Goal: Task Accomplishment & Management: Manage account settings

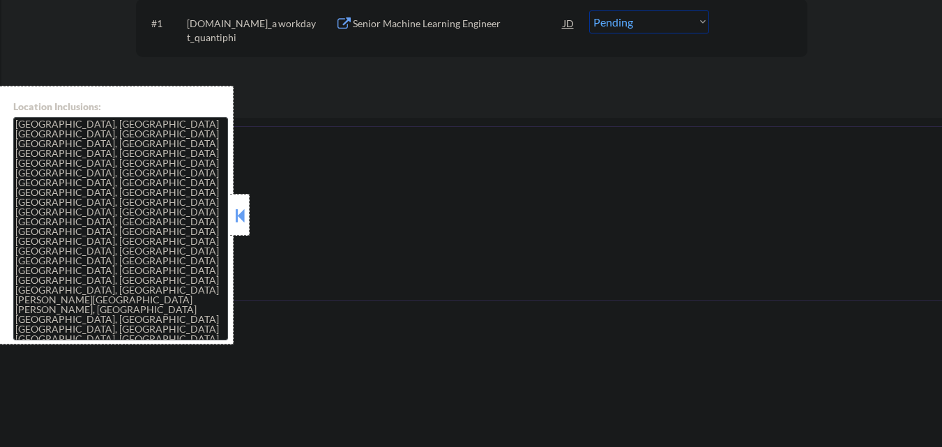
scroll to position [488, 0]
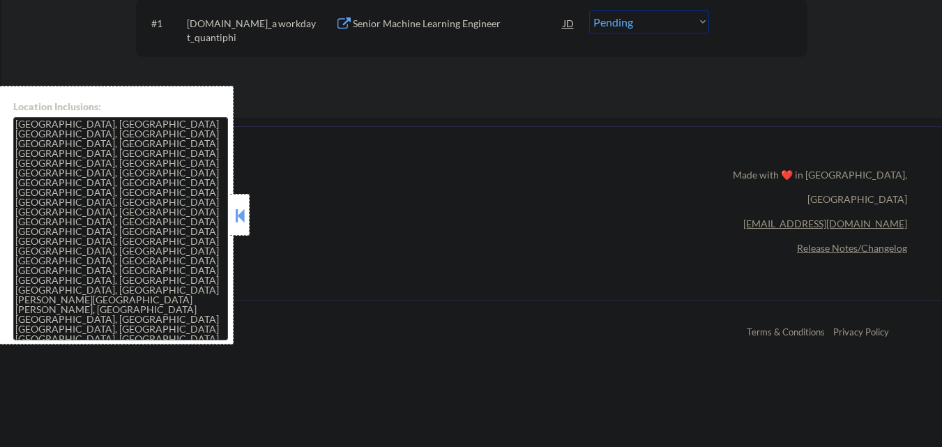
click at [243, 208] on button at bounding box center [239, 215] width 15 height 21
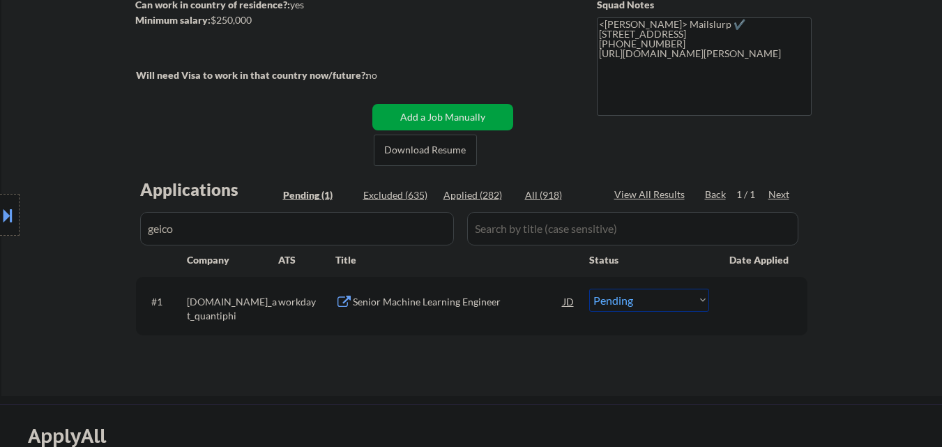
scroll to position [209, 0]
click at [461, 289] on div "Senior Machine Learning Engineer" at bounding box center [458, 301] width 211 height 25
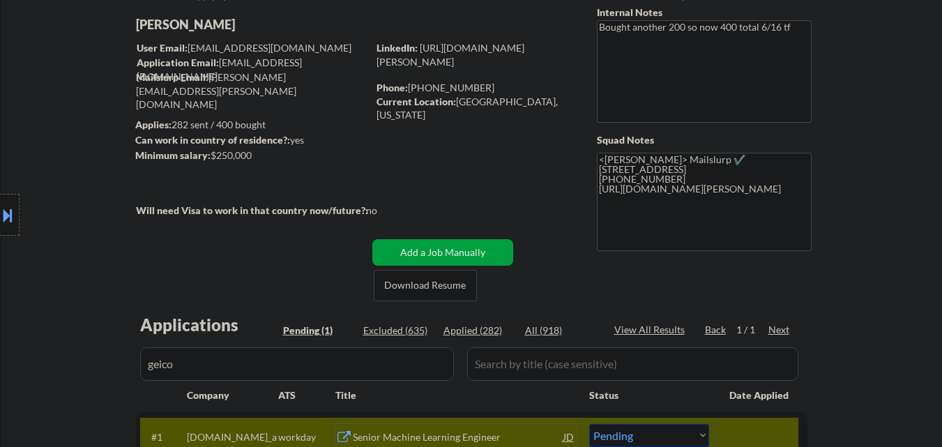
scroll to position [279, 0]
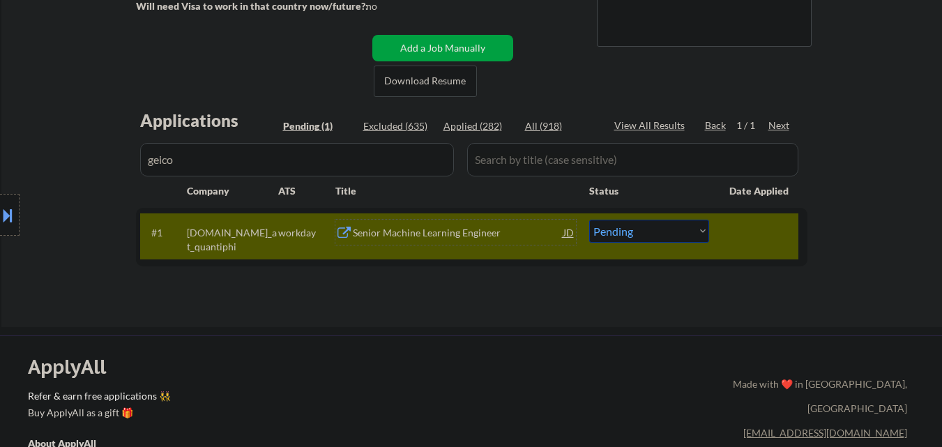
click at [404, 228] on div "Senior Machine Learning Engineer" at bounding box center [458, 233] width 211 height 14
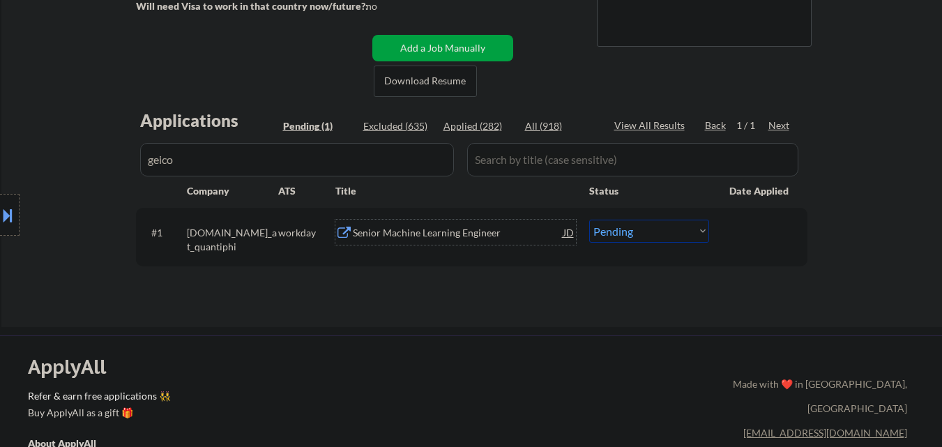
click at [649, 227] on select "Choose an option... Pending Applied Excluded (Questions) Excluded (Expired) Exc…" at bounding box center [649, 231] width 120 height 23
select select ""excluded__expired_""
click at [589, 220] on select "Choose an option... Pending Applied Excluded (Questions) Excluded (Expired) Exc…" at bounding box center [649, 231] width 120 height 23
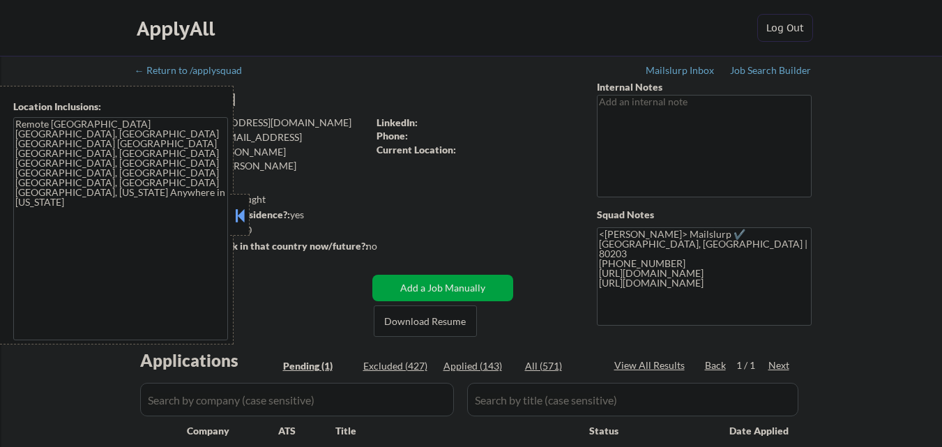
select select ""pending""
click at [242, 202] on div at bounding box center [240, 215] width 20 height 42
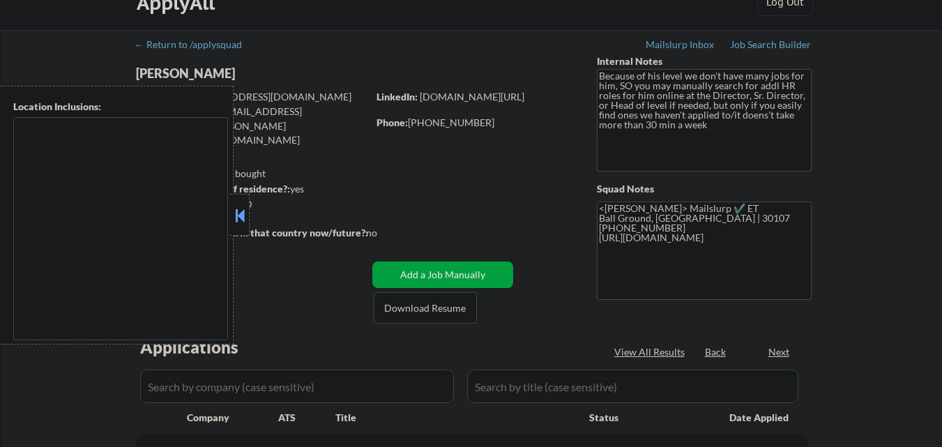
select select ""pending""
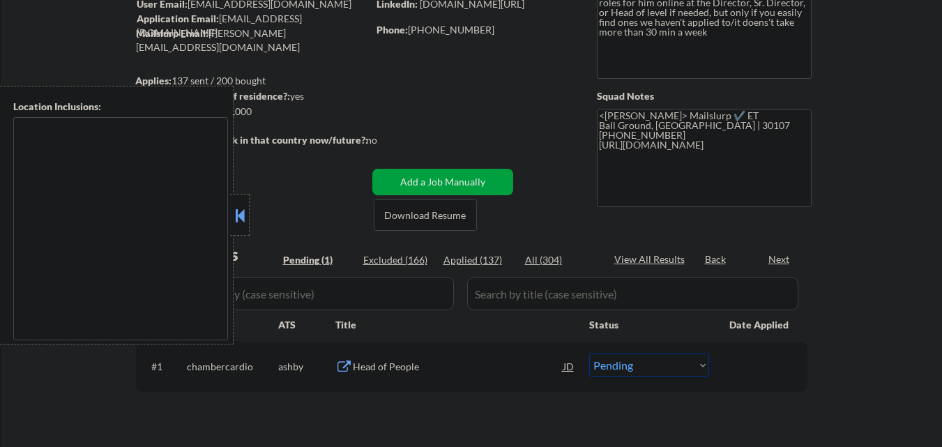
type textarea "[GEOGRAPHIC_DATA], [GEOGRAPHIC_DATA] [GEOGRAPHIC_DATA], [GEOGRAPHIC_DATA] [GEOG…"
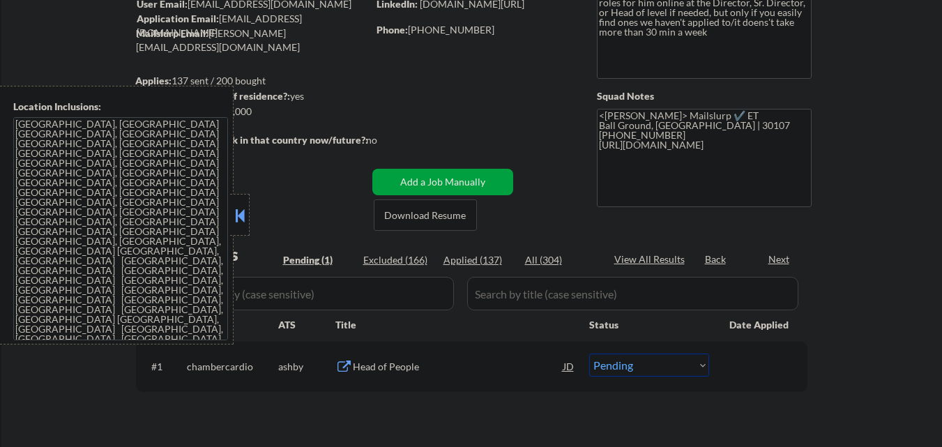
scroll to position [139, 0]
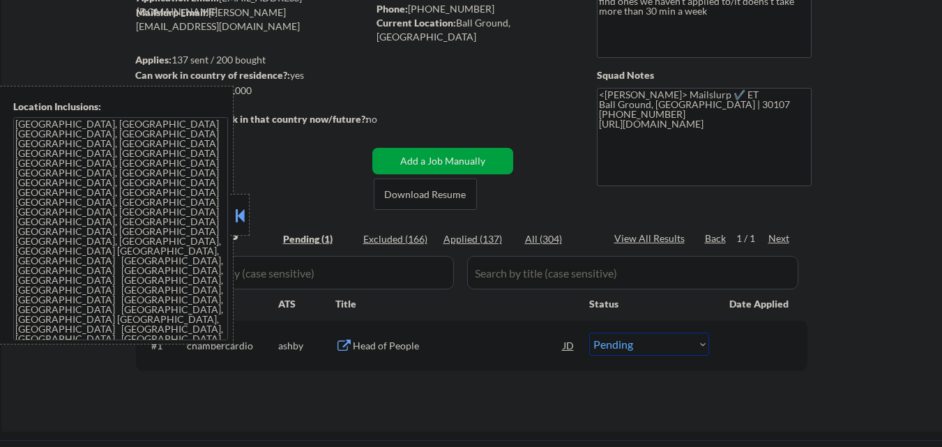
drag, startPoint x: 245, startPoint y: 215, endPoint x: 265, endPoint y: 231, distance: 25.3
click at [247, 217] on button at bounding box center [239, 215] width 15 height 21
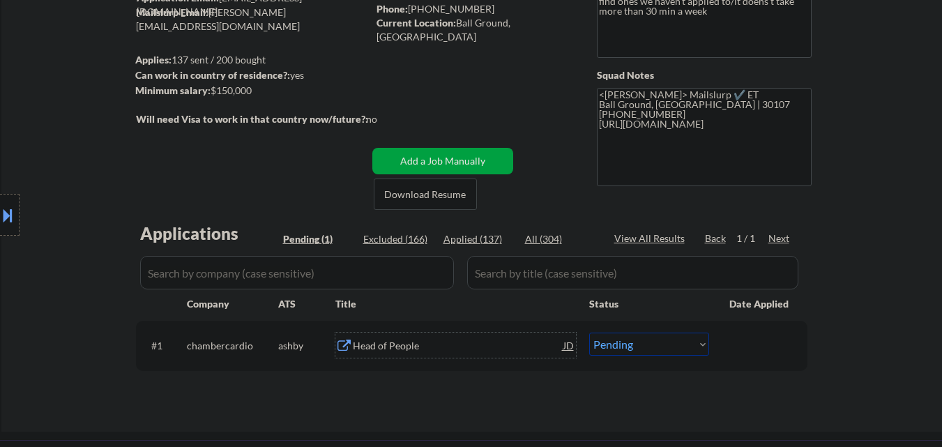
click at [390, 342] on div "Head of People" at bounding box center [458, 346] width 211 height 14
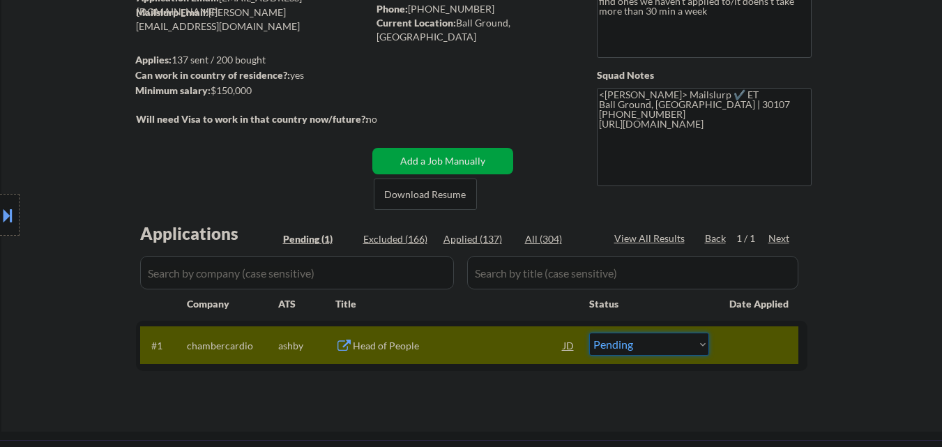
click at [646, 344] on select "Choose an option... Pending Applied Excluded (Questions) Excluded (Expired) Exc…" at bounding box center [649, 344] width 120 height 23
select select ""applied""
click at [589, 333] on select "Choose an option... Pending Applied Excluded (Questions) Excluded (Expired) Exc…" at bounding box center [649, 344] width 120 height 23
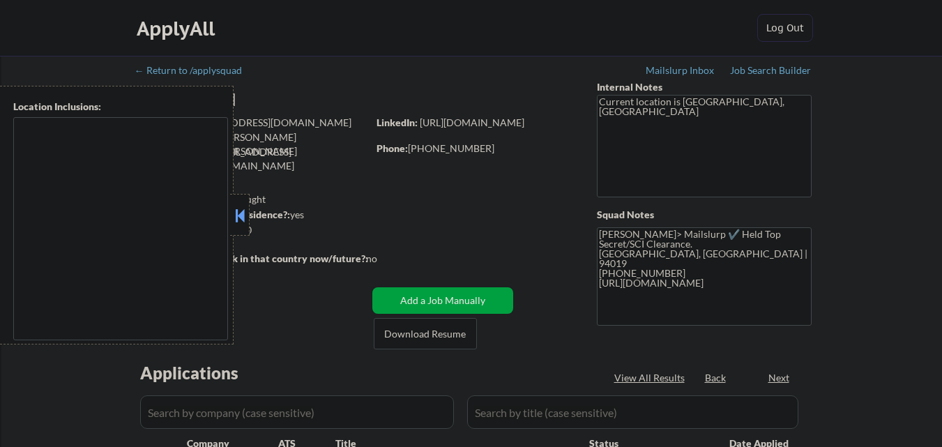
type textarea "[GEOGRAPHIC_DATA], [GEOGRAPHIC_DATA] [GEOGRAPHIC_DATA], [GEOGRAPHIC_DATA] [GEOG…"
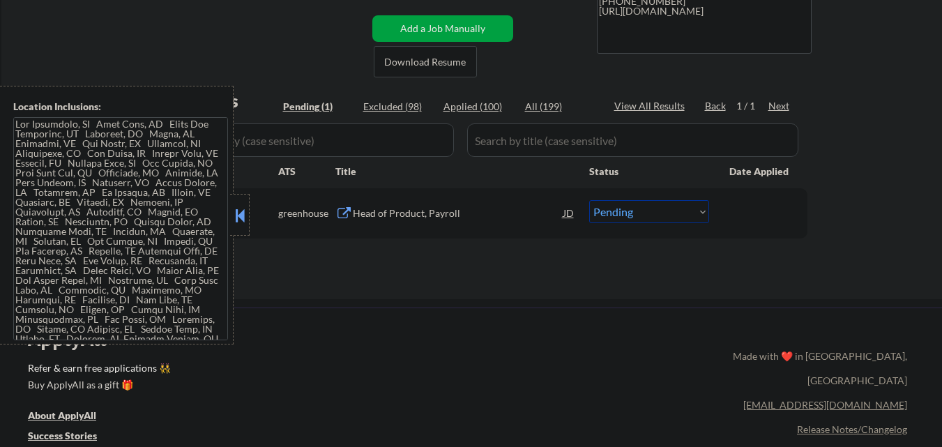
scroll to position [279, 0]
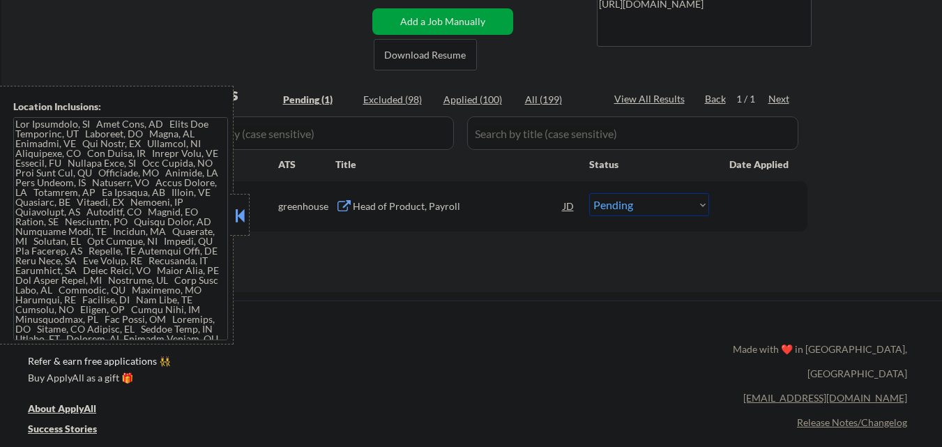
click at [235, 216] on button at bounding box center [239, 215] width 15 height 21
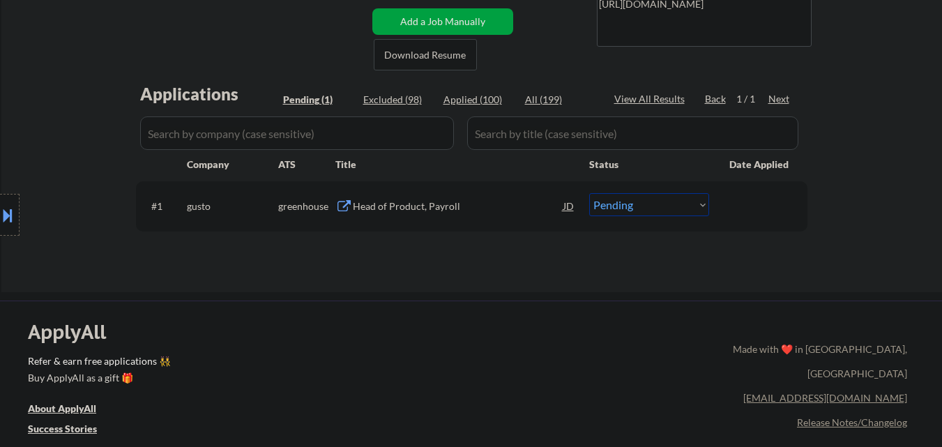
click at [454, 202] on div "Head of Product, Payroll" at bounding box center [458, 206] width 211 height 14
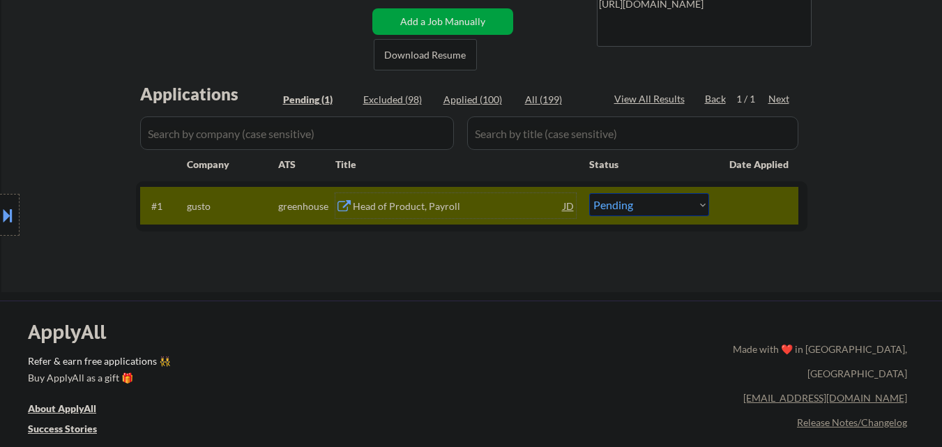
click at [626, 204] on select "Choose an option... Pending Applied Excluded (Questions) Excluded (Expired) Exc…" at bounding box center [649, 204] width 120 height 23
select select ""applied""
click at [589, 193] on select "Choose an option... Pending Applied Excluded (Questions) Excluded (Expired) Exc…" at bounding box center [649, 204] width 120 height 23
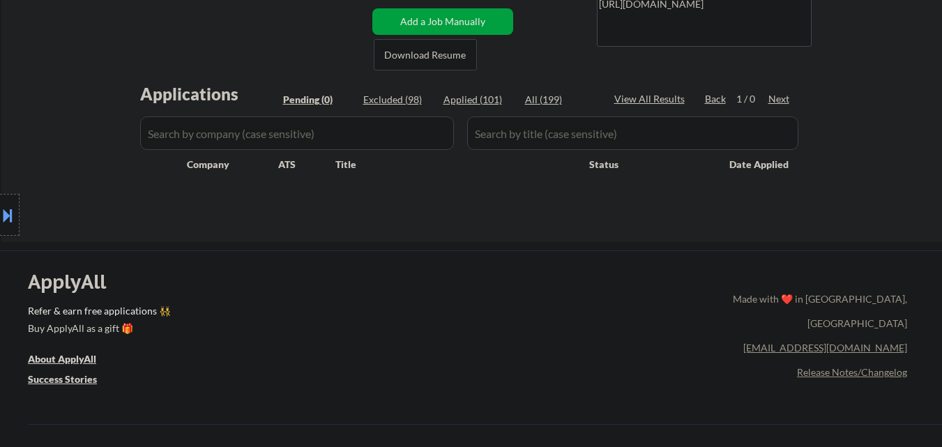
drag, startPoint x: 0, startPoint y: 238, endPoint x: 0, endPoint y: 224, distance: 13.9
click at [0, 236] on div "Location Inclusions:" at bounding box center [125, 215] width 250 height 259
click at [1, 217] on button at bounding box center [7, 215] width 15 height 23
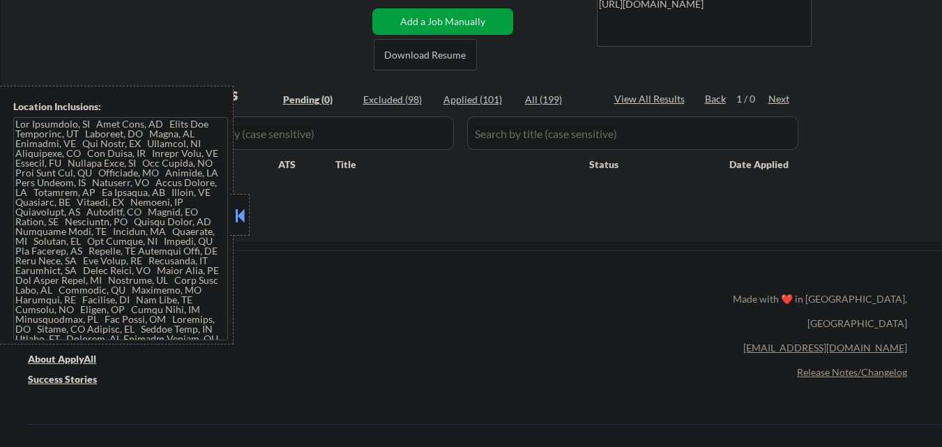
click at [243, 223] on button at bounding box center [239, 215] width 15 height 21
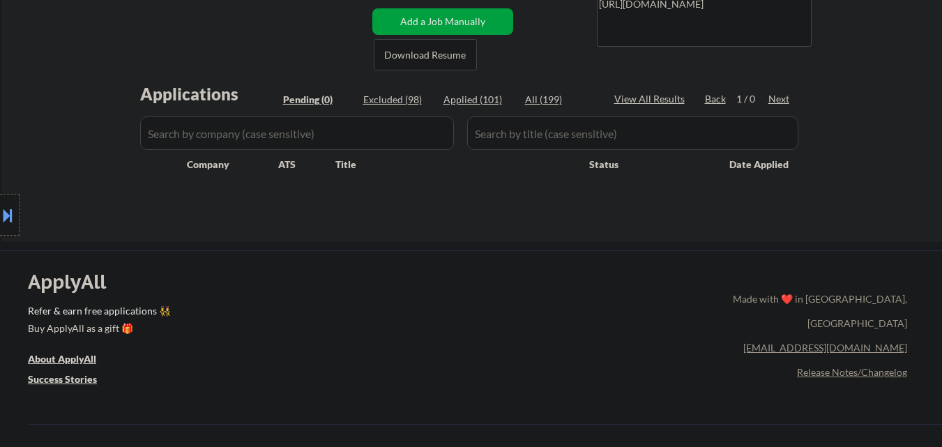
scroll to position [0, 0]
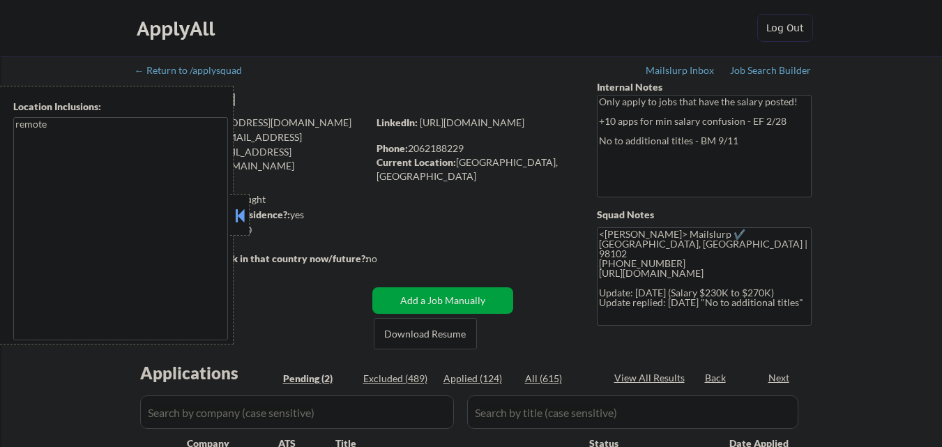
select select ""pending""
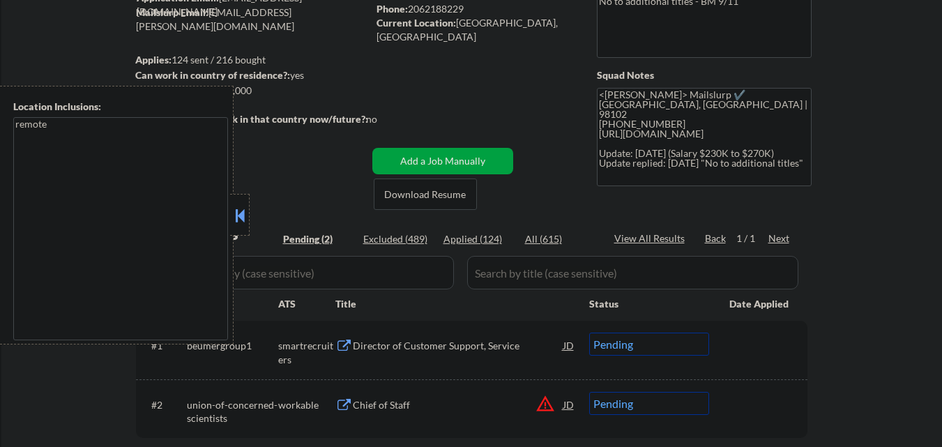
click at [244, 211] on button at bounding box center [239, 215] width 15 height 21
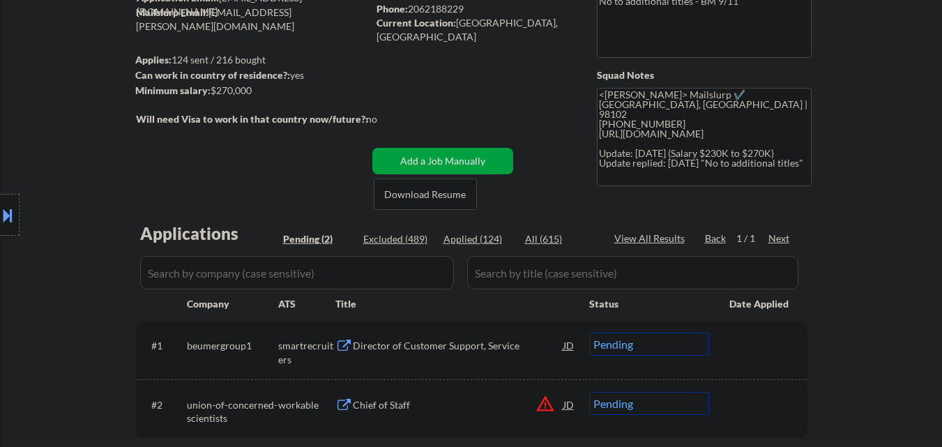
click at [442, 340] on div "Director of Customer Support, Service" at bounding box center [458, 346] width 211 height 14
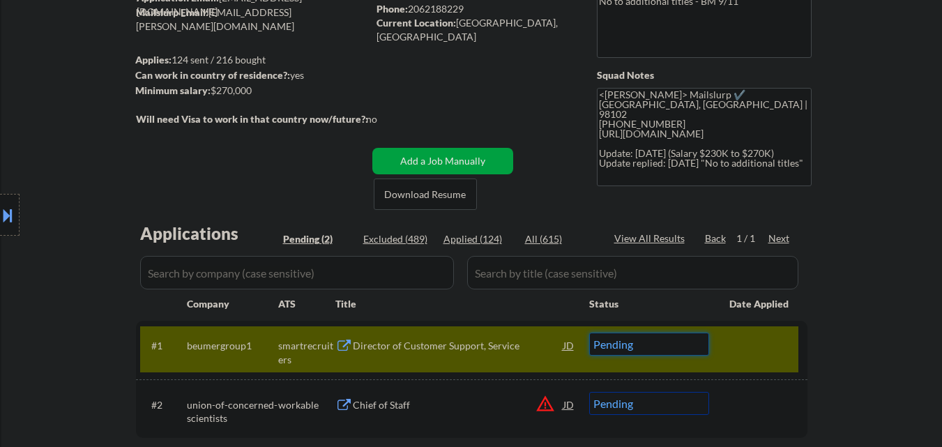
click at [667, 339] on select "Choose an option... Pending Applied Excluded (Questions) Excluded (Expired) Exc…" at bounding box center [649, 344] width 120 height 23
click at [589, 333] on select "Choose an option... Pending Applied Excluded (Questions) Excluded (Expired) Exc…" at bounding box center [649, 344] width 120 height 23
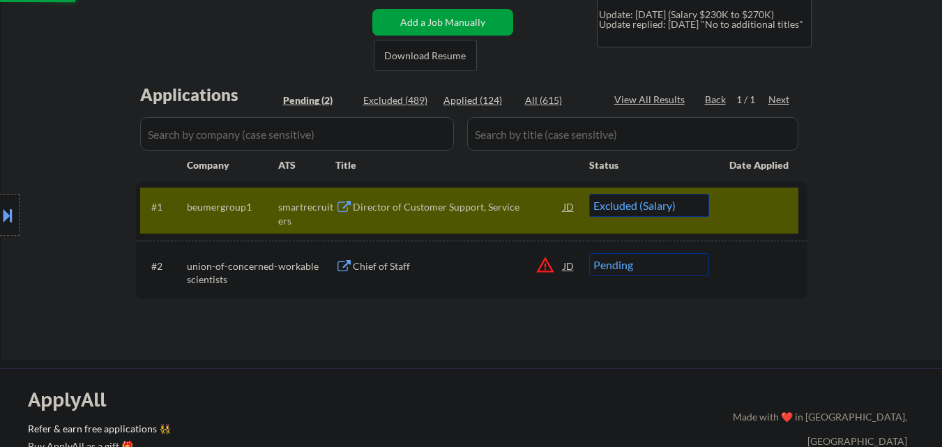
scroll to position [279, 0]
click at [544, 266] on button "warning_amber" at bounding box center [545, 265] width 20 height 20
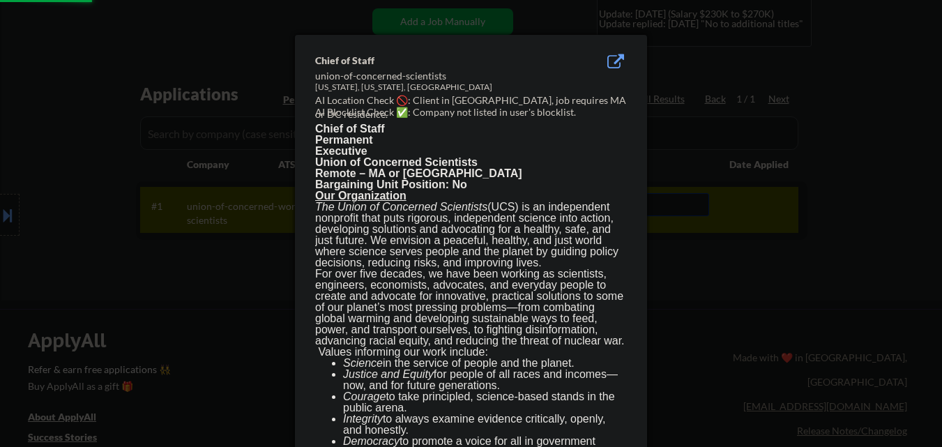
drag, startPoint x: 711, startPoint y: 372, endPoint x: 607, endPoint y: 337, distance: 109.6
click at [710, 372] on div at bounding box center [471, 223] width 942 height 447
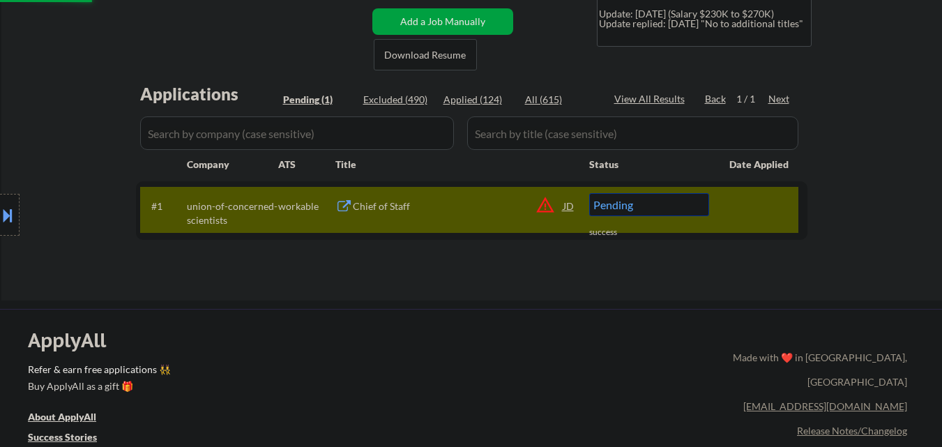
click at [454, 220] on div "#1 union-of-concerned-scientists workable Chief of Staff JD warning_amber Choos…" at bounding box center [469, 210] width 658 height 46
click at [440, 195] on div "Chief of Staff" at bounding box center [458, 205] width 211 height 25
click at [686, 208] on select "Choose an option... Pending Applied Excluded (Questions) Excluded (Expired) Exc…" at bounding box center [649, 204] width 120 height 23
select select ""excluded__salary_""
click at [589, 193] on select "Choose an option... Pending Applied Excluded (Questions) Excluded (Expired) Exc…" at bounding box center [649, 204] width 120 height 23
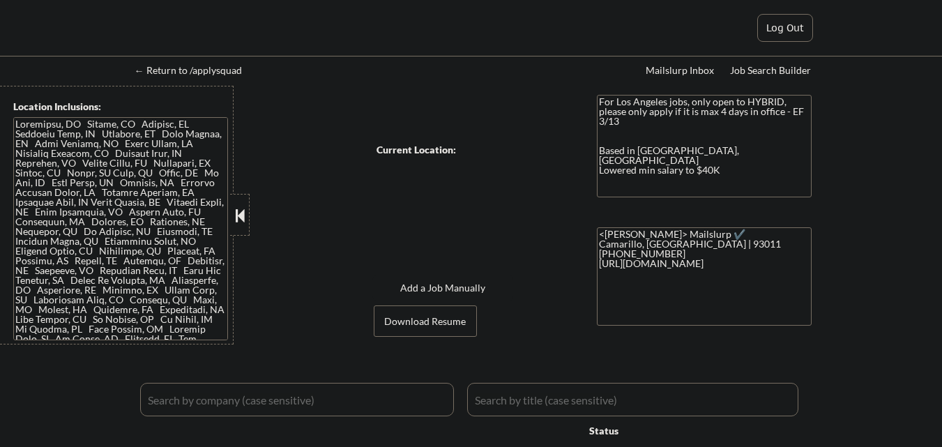
select select ""applied""
select select ""pending""
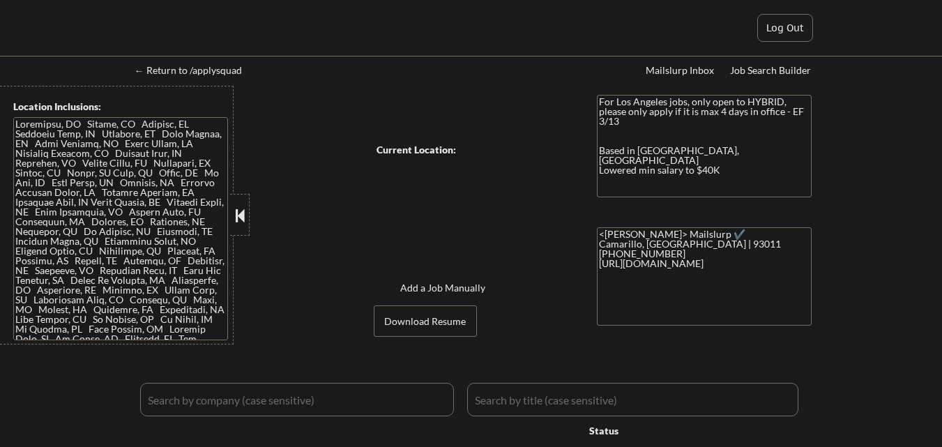
select select ""pending""
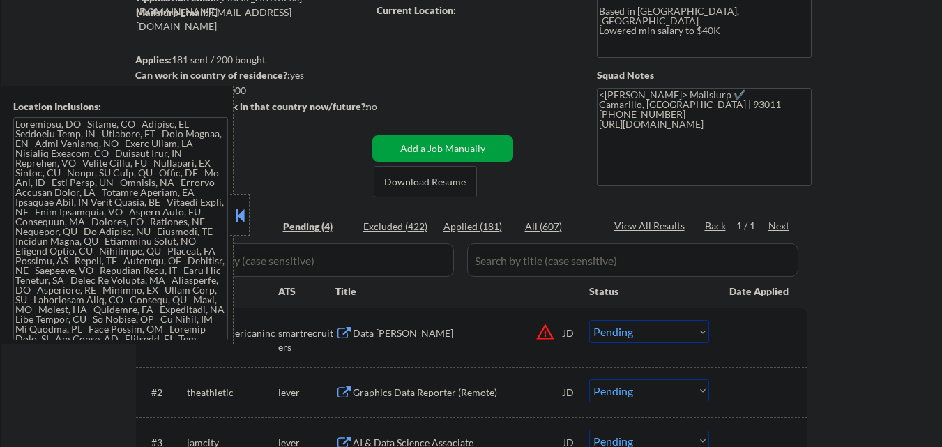
click at [238, 215] on button at bounding box center [239, 215] width 15 height 21
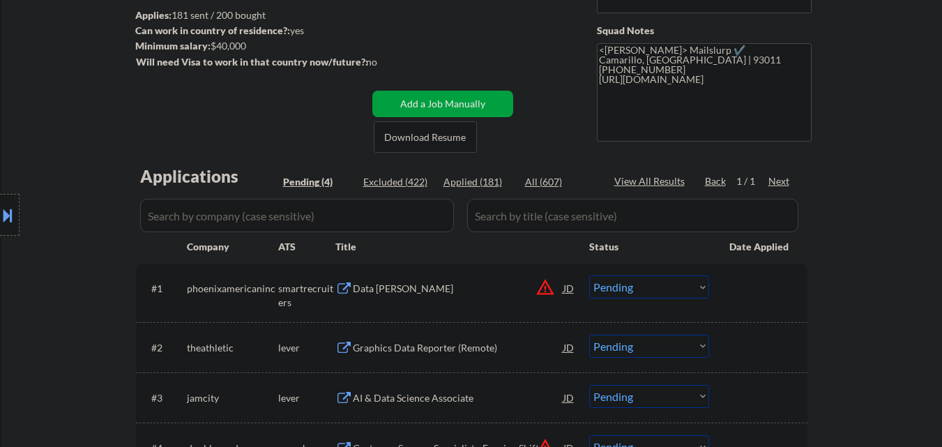
scroll to position [349, 0]
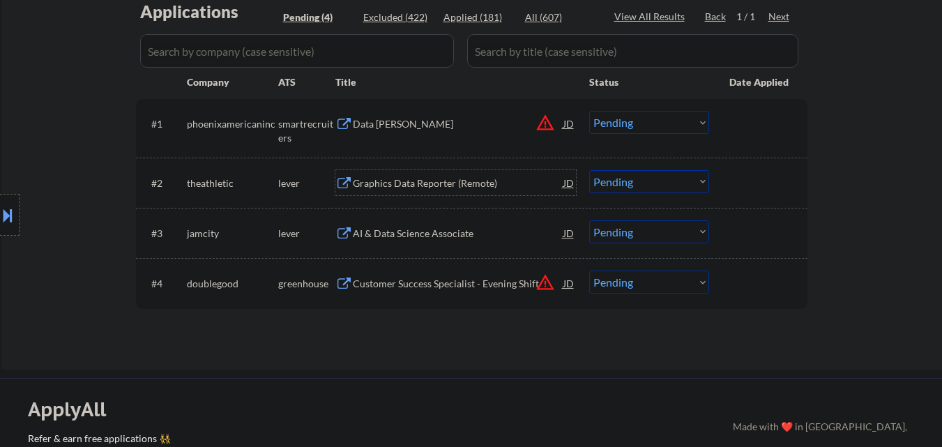
click at [413, 185] on div "Graphics Data Reporter (Remote)" at bounding box center [458, 183] width 211 height 14
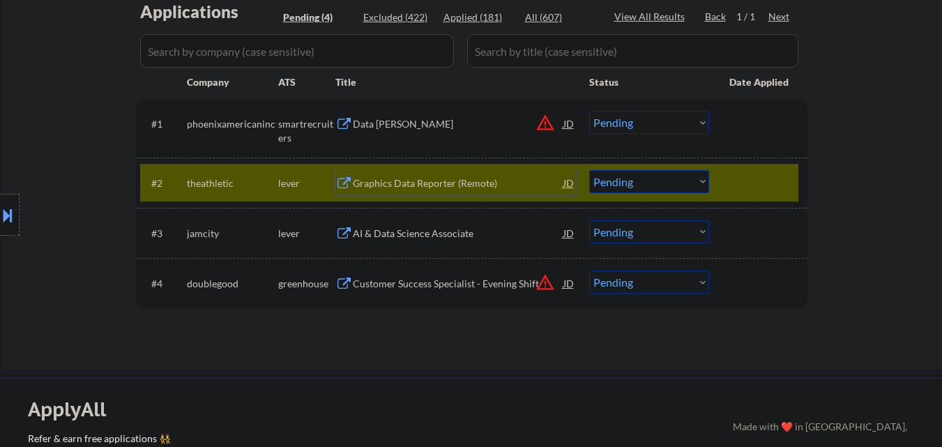
click at [547, 123] on button "warning_amber" at bounding box center [545, 123] width 20 height 20
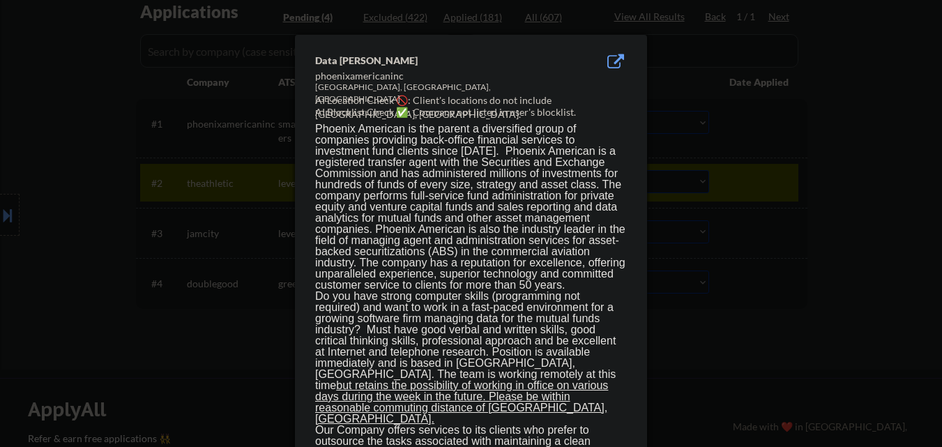
click at [68, 168] on div at bounding box center [471, 223] width 942 height 447
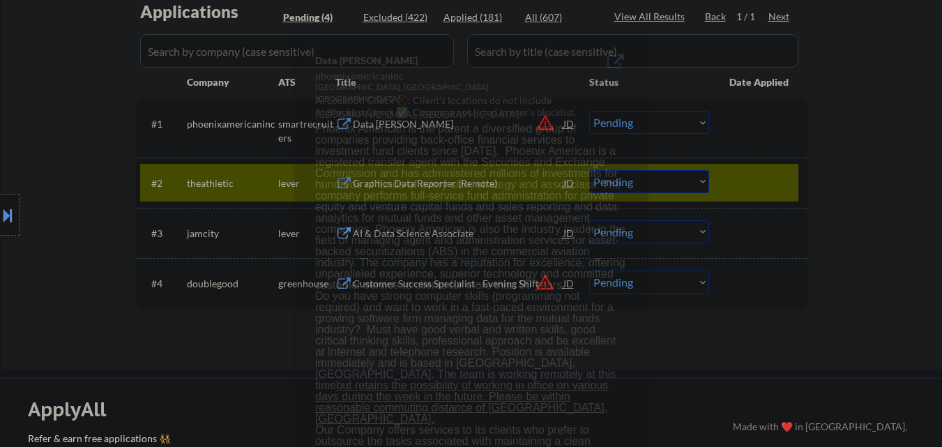
click at [0, 222] on button at bounding box center [7, 215] width 15 height 23
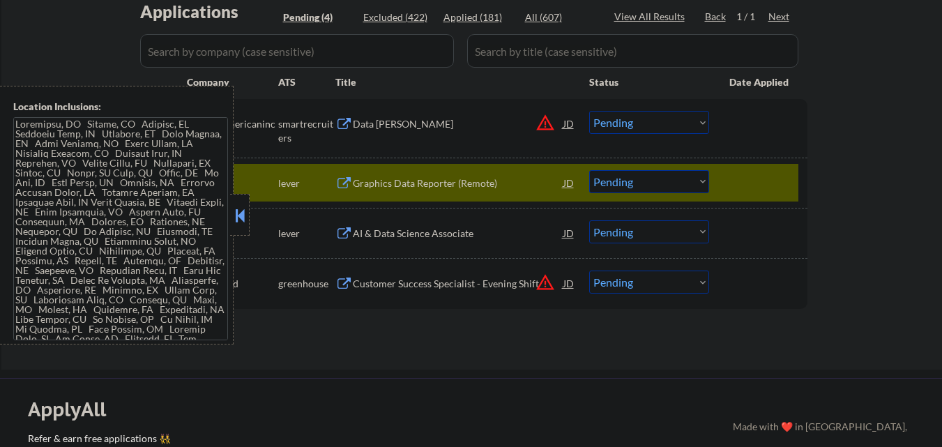
click at [238, 211] on button at bounding box center [239, 215] width 15 height 21
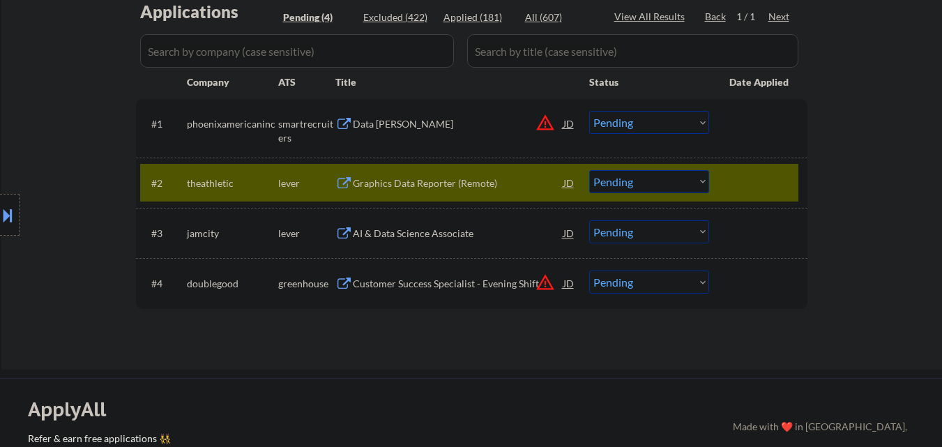
click at [420, 120] on div "Data Steward" at bounding box center [458, 124] width 211 height 14
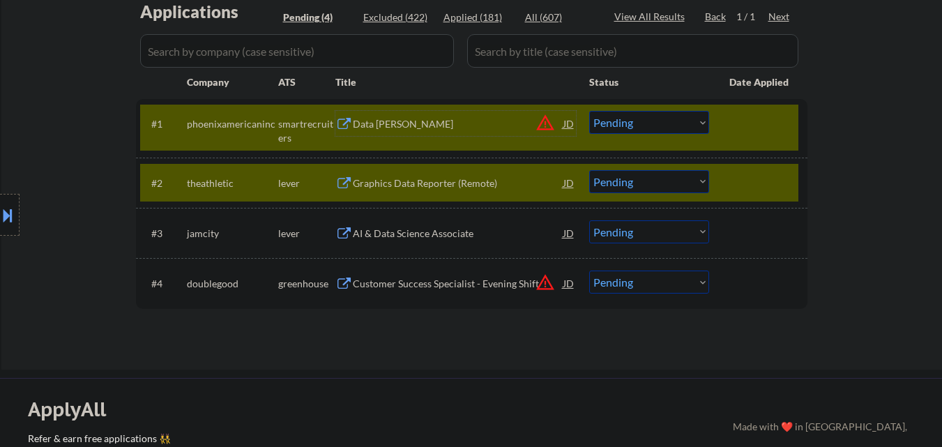
click at [676, 123] on select "Choose an option... Pending Applied Excluded (Questions) Excluded (Expired) Exc…" at bounding box center [649, 122] width 120 height 23
click at [589, 111] on select "Choose an option... Pending Applied Excluded (Questions) Excluded (Expired) Exc…" at bounding box center [649, 122] width 120 height 23
click at [743, 131] on div at bounding box center [759, 123] width 61 height 25
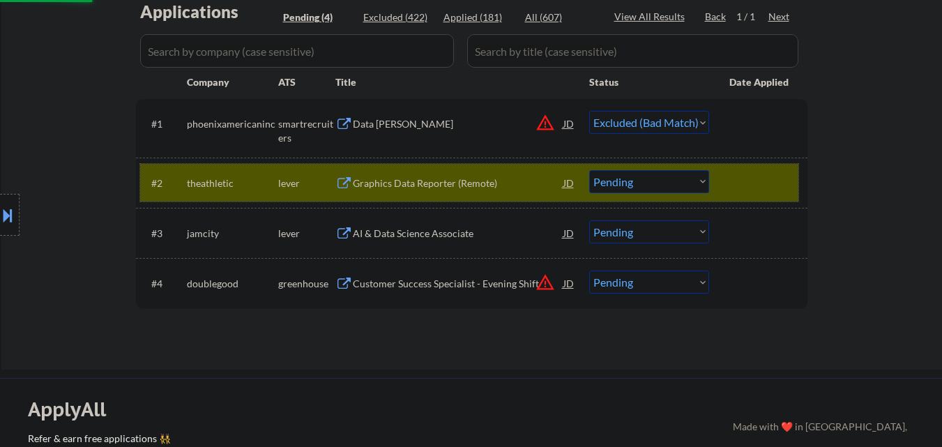
click at [766, 181] on div at bounding box center [759, 182] width 61 height 25
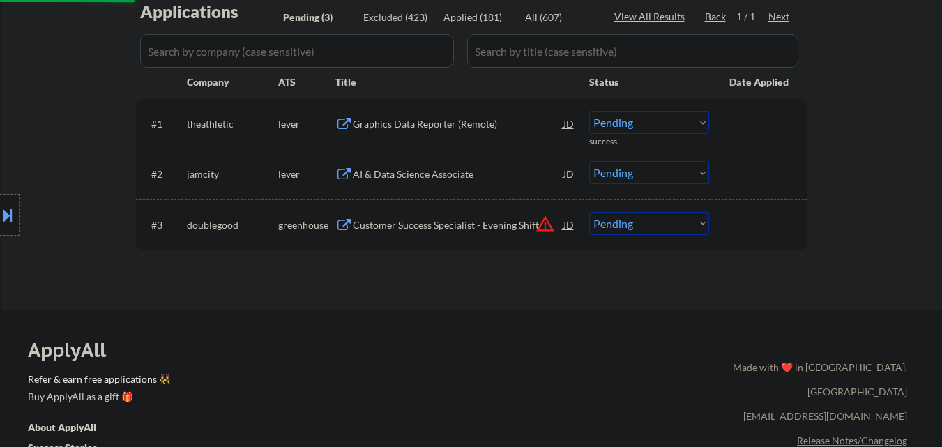
click at [496, 118] on div "Graphics Data Reporter (Remote)" at bounding box center [458, 124] width 211 height 14
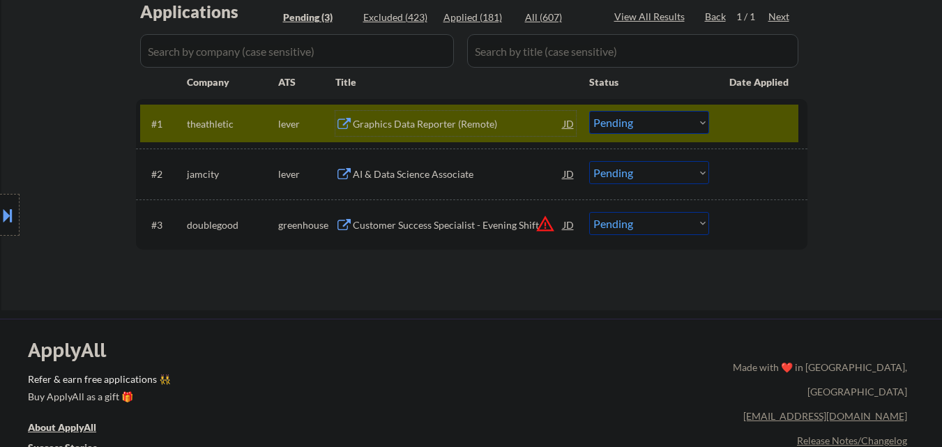
click at [683, 116] on select "Choose an option... Pending Applied Excluded (Questions) Excluded (Expired) Exc…" at bounding box center [649, 122] width 120 height 23
click at [589, 111] on select "Choose an option... Pending Applied Excluded (Questions) Excluded (Expired) Exc…" at bounding box center [649, 122] width 120 height 23
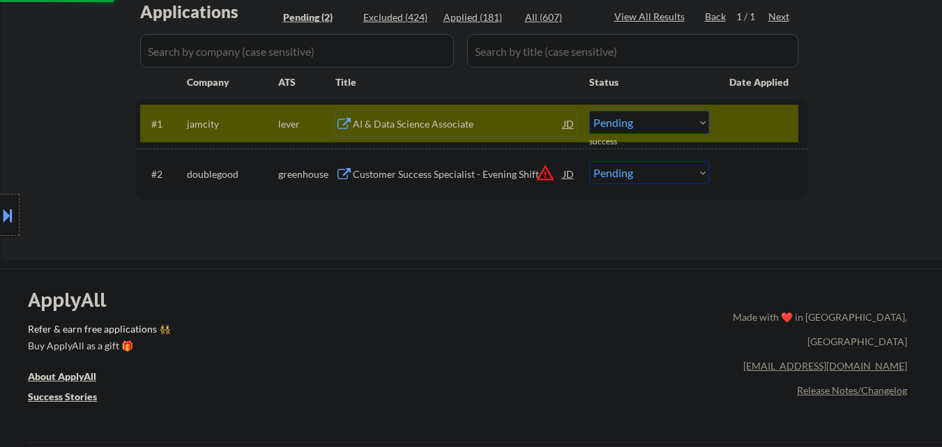
click at [477, 117] on div "AI & Data Science Associate" at bounding box center [458, 124] width 211 height 14
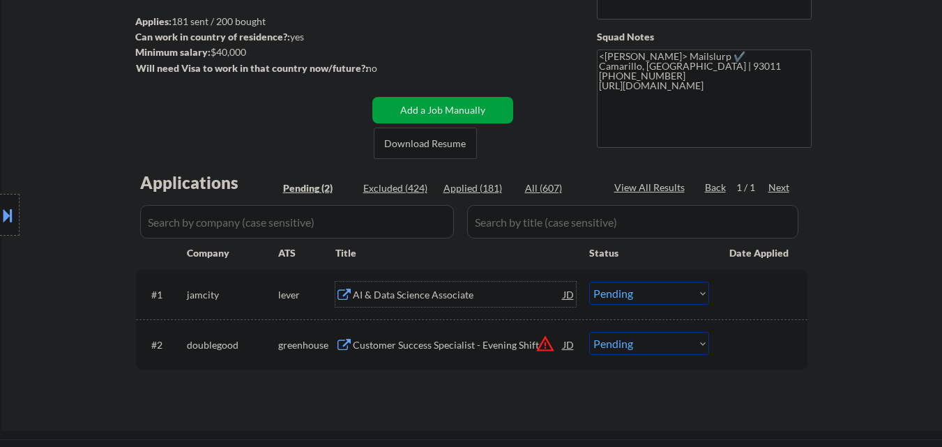
scroll to position [139, 0]
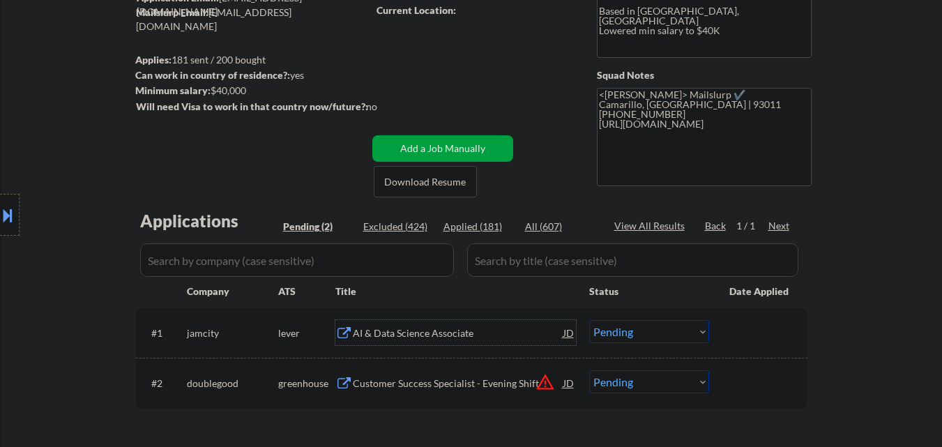
click at [412, 333] on div "AI & Data Science Associate" at bounding box center [458, 333] width 211 height 14
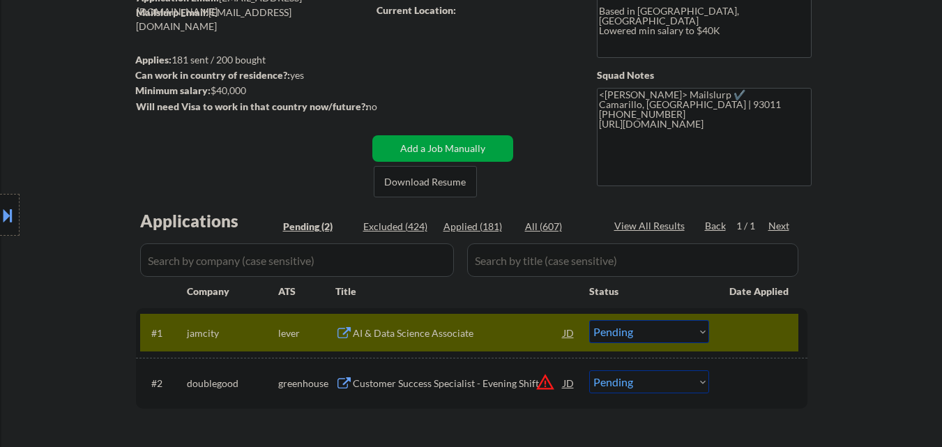
click at [0, 213] on button at bounding box center [7, 215] width 15 height 23
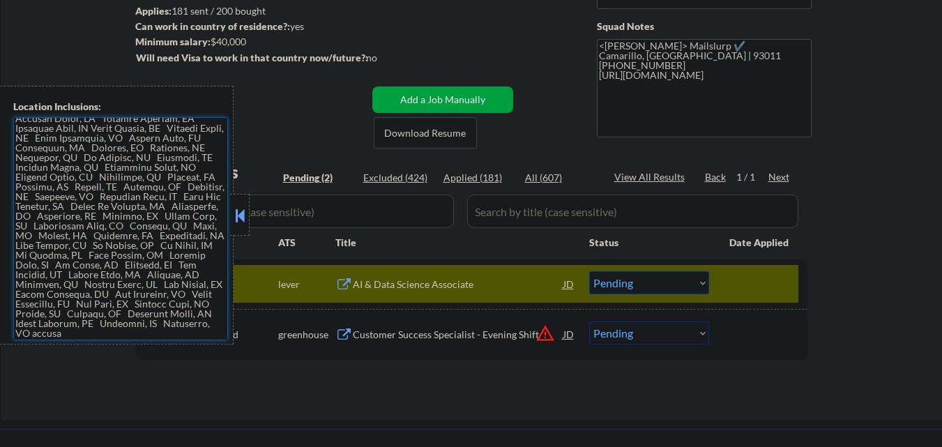
scroll to position [209, 0]
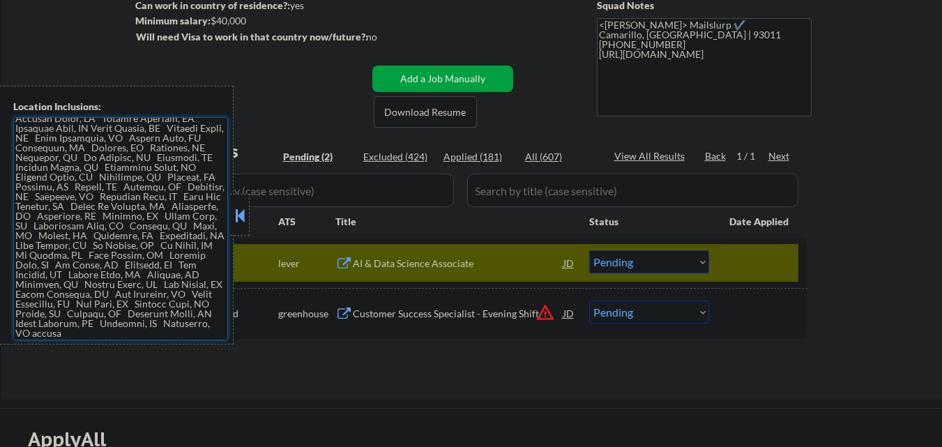
drag, startPoint x: 241, startPoint y: 213, endPoint x: 451, endPoint y: 242, distance: 211.9
click at [242, 213] on button at bounding box center [239, 215] width 15 height 21
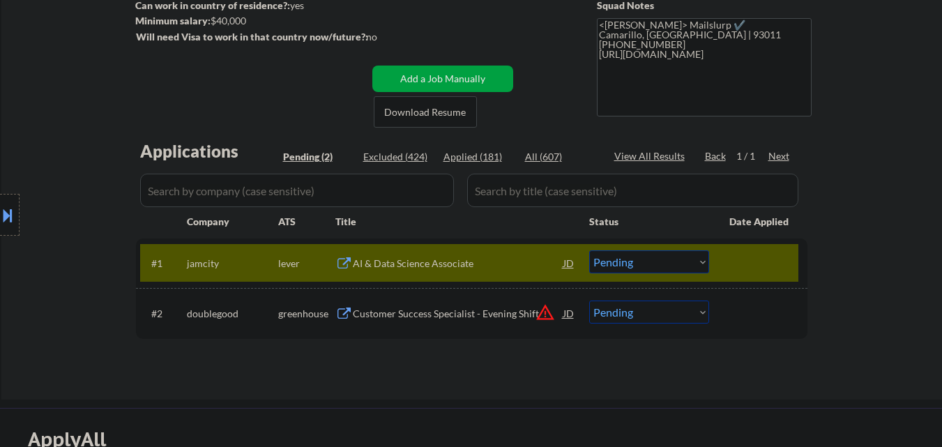
click at [666, 252] on select "Choose an option... Pending Applied Excluded (Questions) Excluded (Expired) Exc…" at bounding box center [649, 261] width 120 height 23
click at [589, 250] on select "Choose an option... Pending Applied Excluded (Questions) Excluded (Expired) Exc…" at bounding box center [649, 261] width 120 height 23
click at [549, 316] on button "warning_amber" at bounding box center [545, 313] width 20 height 20
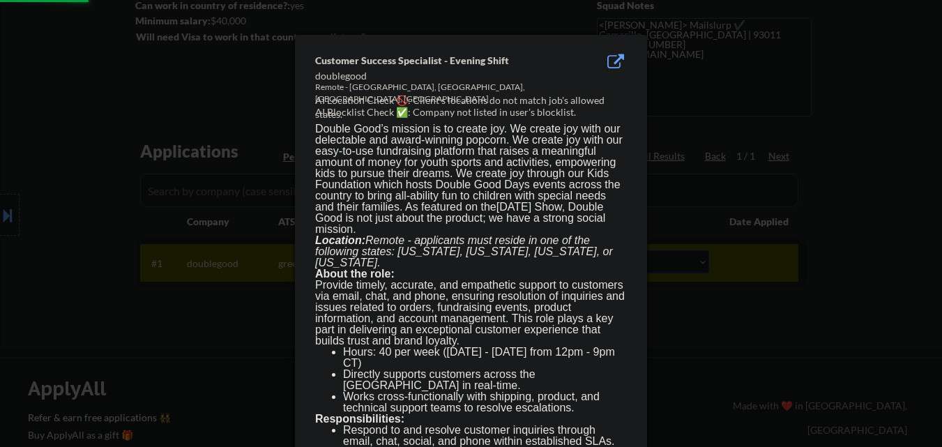
click at [714, 354] on div at bounding box center [471, 223] width 942 height 447
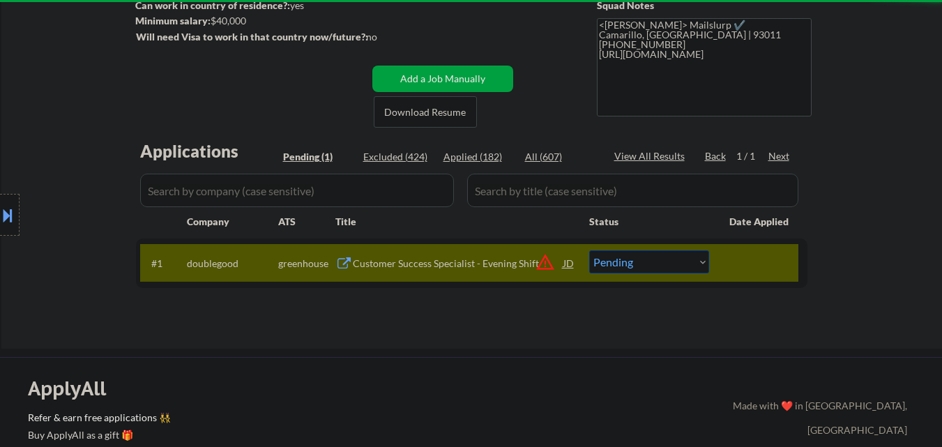
click at [0, 226] on div at bounding box center [10, 215] width 20 height 42
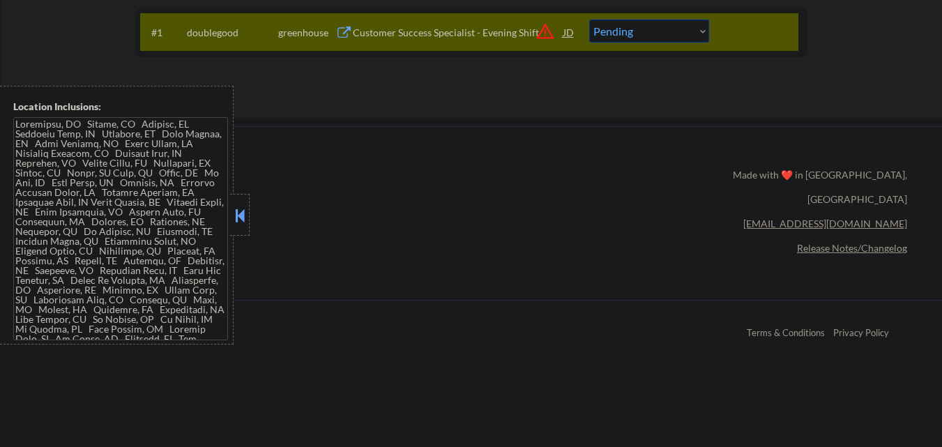
scroll to position [418, 0]
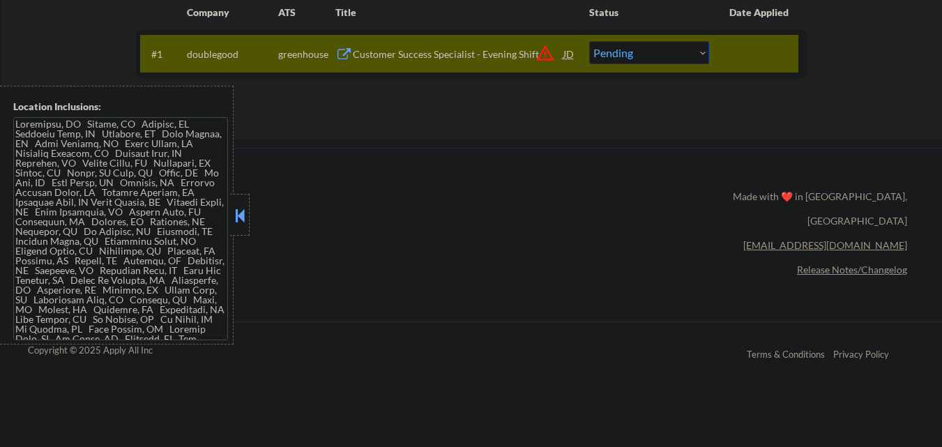
click at [671, 50] on select "Choose an option... Pending Applied Excluded (Questions) Excluded (Expired) Exc…" at bounding box center [649, 52] width 120 height 23
select select ""excluded__location_""
click at [589, 41] on select "Choose an option... Pending Applied Excluded (Questions) Excluded (Expired) Exc…" at bounding box center [649, 52] width 120 height 23
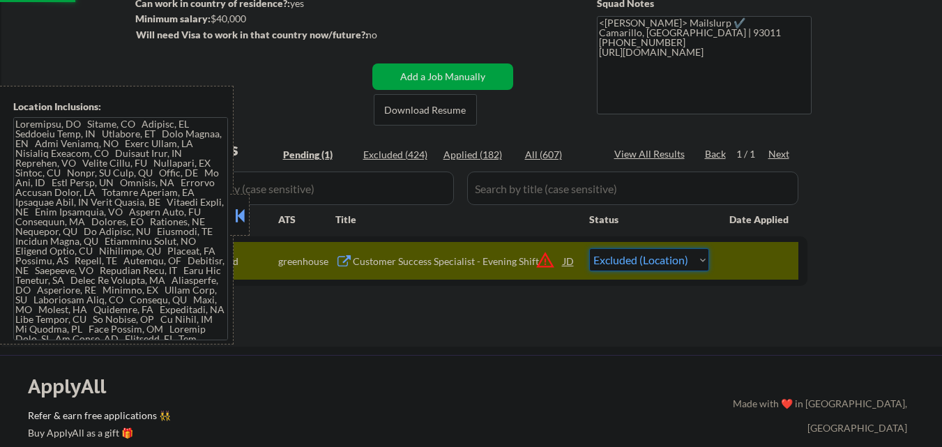
scroll to position [209, 0]
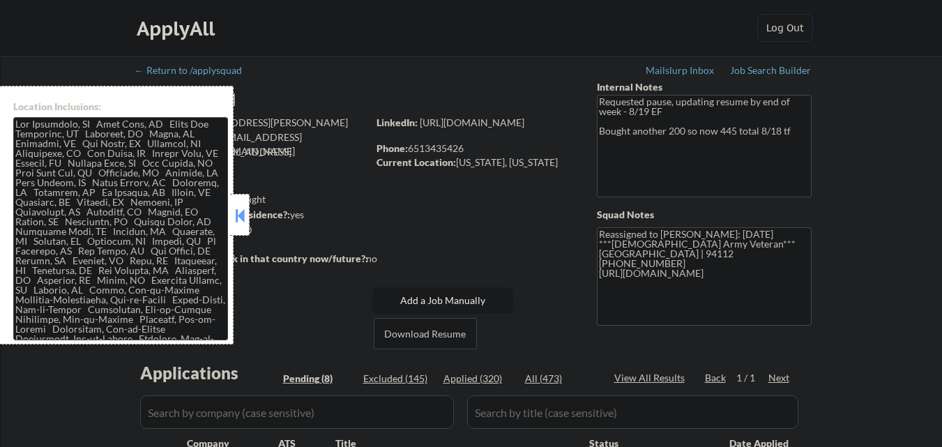
click at [236, 220] on button at bounding box center [239, 215] width 15 height 21
select select ""pending""
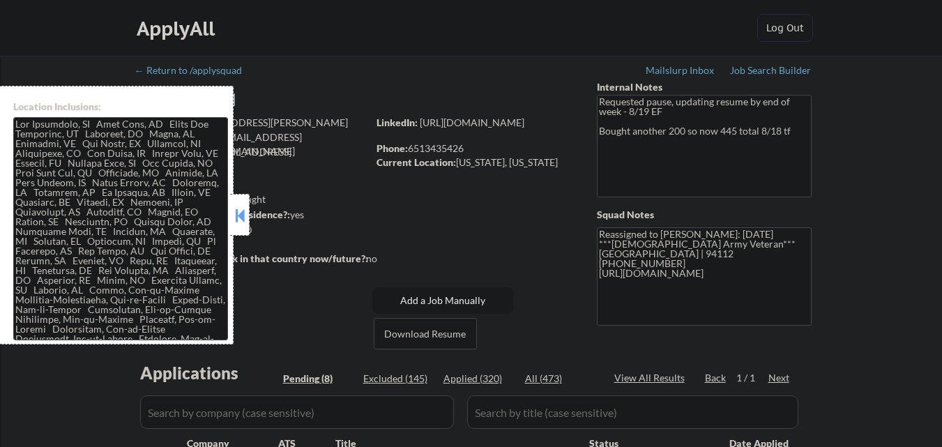
select select ""pending""
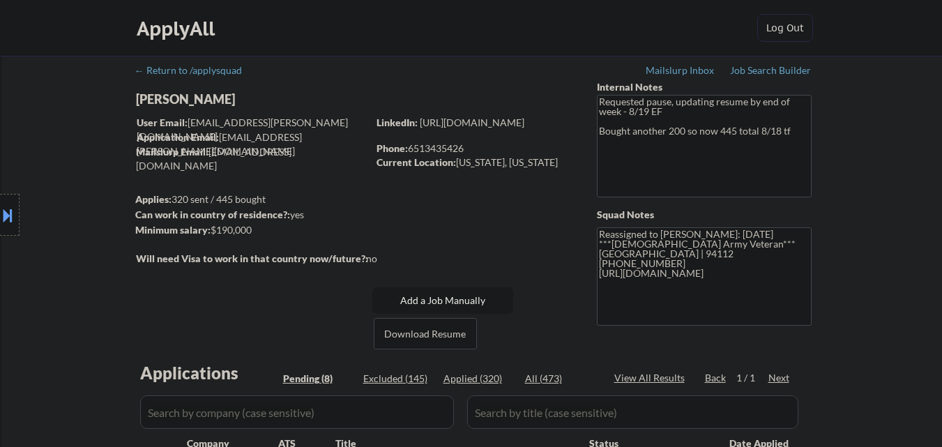
click at [242, 217] on div "Location Inclusions:" at bounding box center [125, 215] width 250 height 259
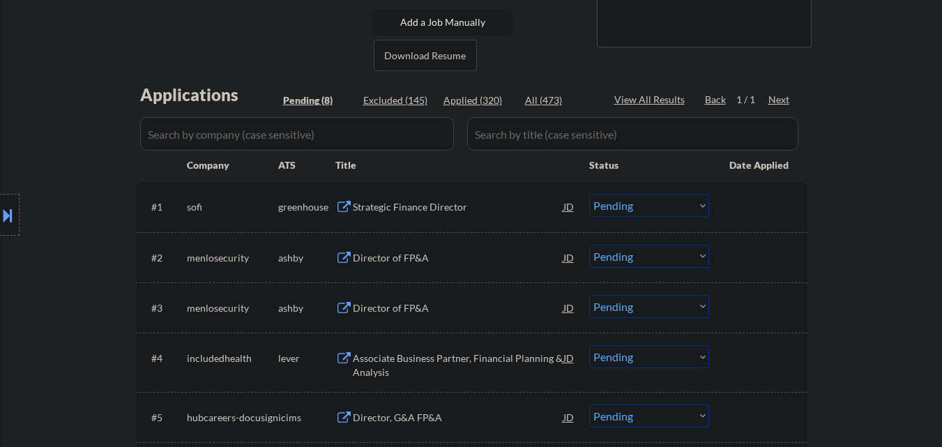
scroll to position [279, 0]
click at [436, 205] on div "Strategic Finance Director" at bounding box center [458, 206] width 211 height 14
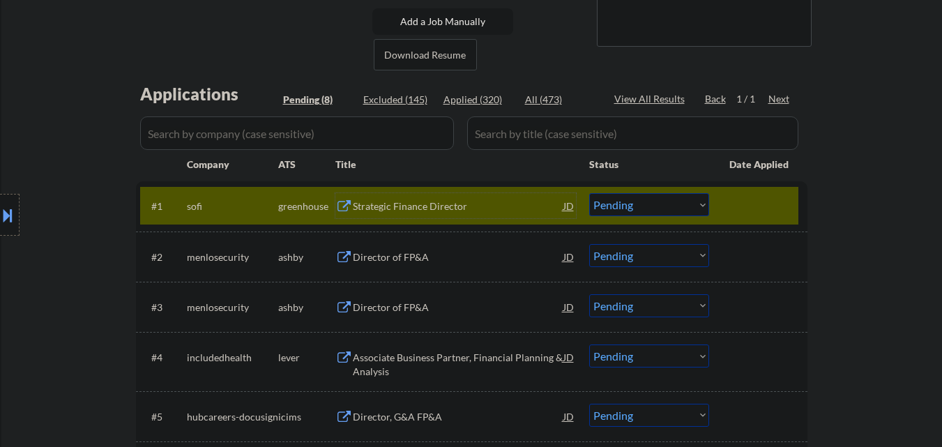
click at [5, 231] on div at bounding box center [10, 215] width 20 height 42
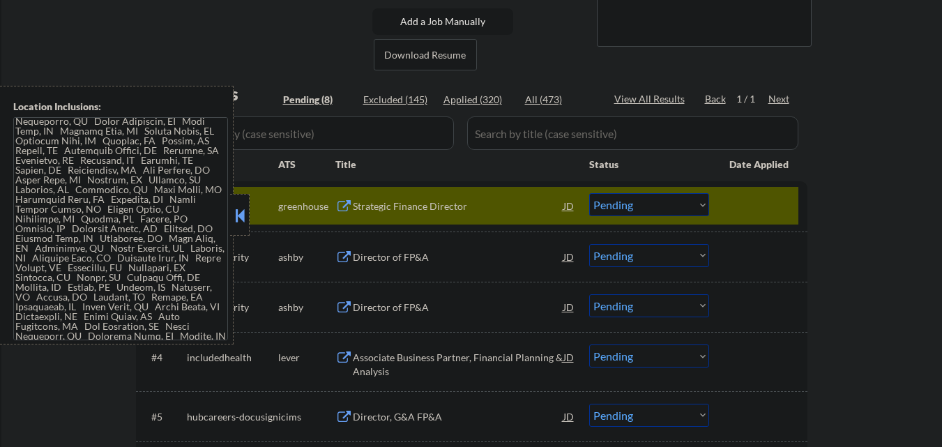
scroll to position [1802, 0]
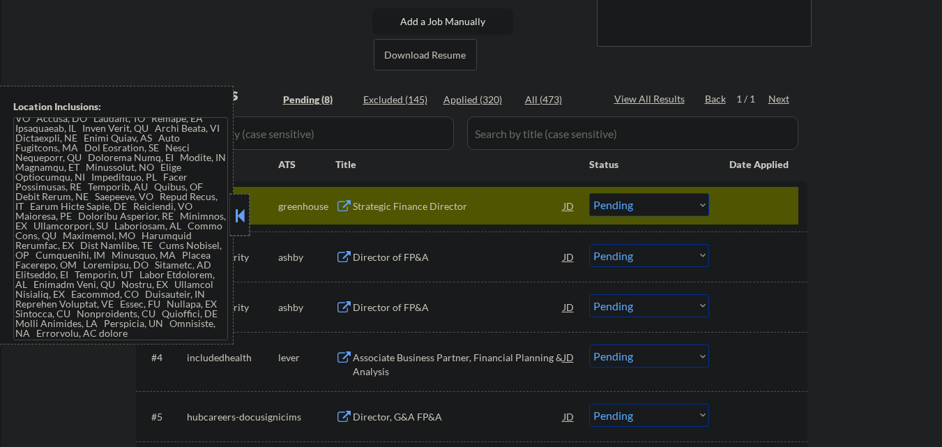
click at [231, 222] on div at bounding box center [240, 215] width 20 height 42
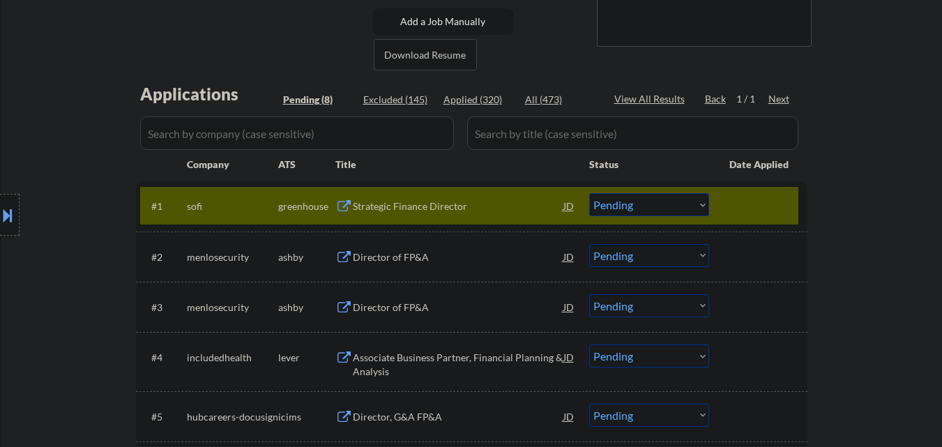
drag, startPoint x: 658, startPoint y: 206, endPoint x: 653, endPoint y: 215, distance: 10.6
click at [658, 206] on select "Choose an option... Pending Applied Excluded (Questions) Excluded (Expired) Exc…" at bounding box center [649, 204] width 120 height 23
click at [589, 193] on select "Choose an option... Pending Applied Excluded (Questions) Excluded (Expired) Exc…" at bounding box center [649, 204] width 120 height 23
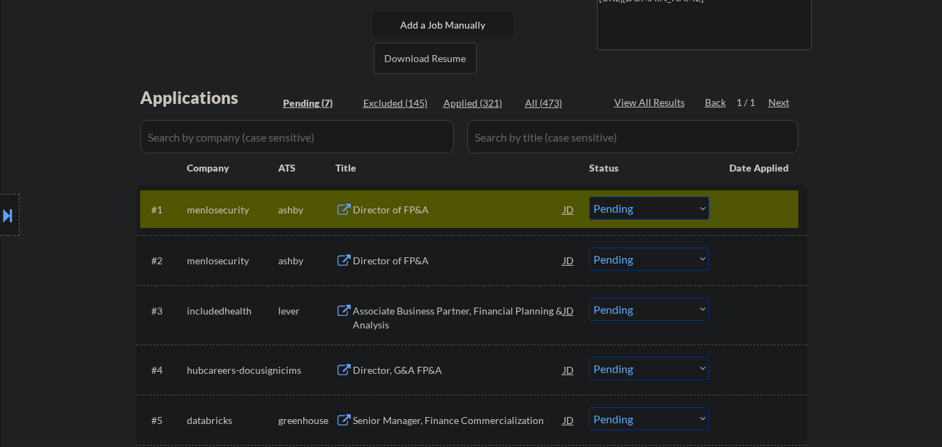
scroll to position [279, 0]
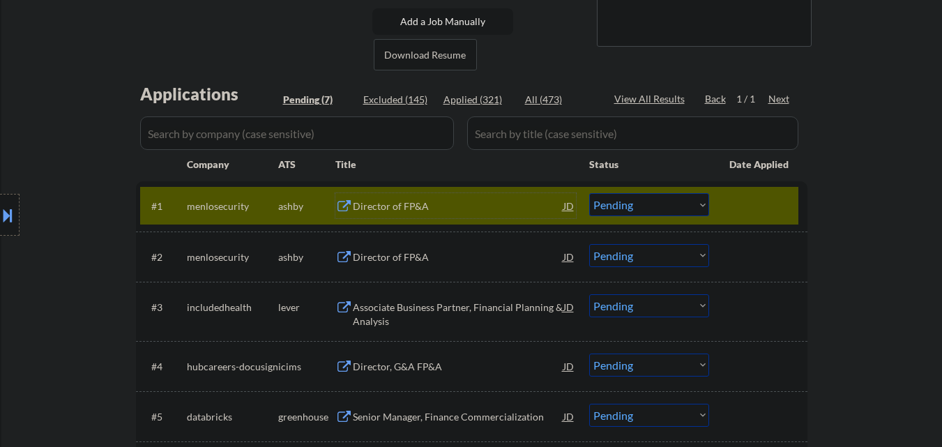
click at [467, 206] on div "Director of FP&A" at bounding box center [458, 206] width 211 height 14
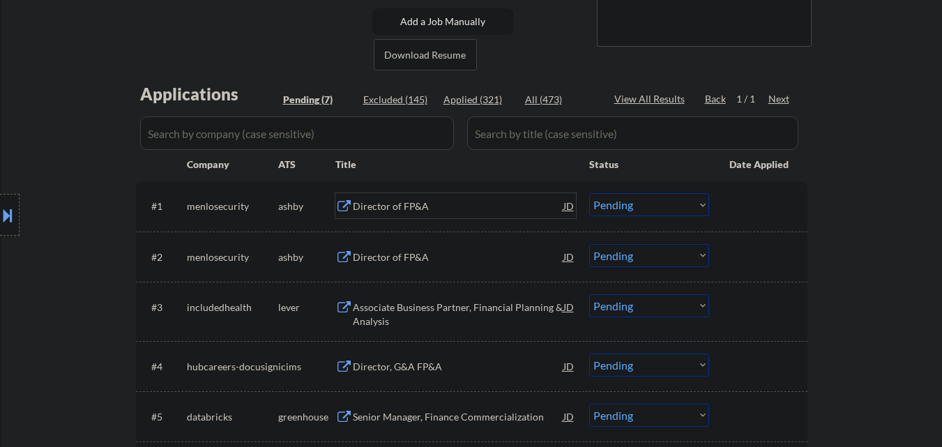
click at [658, 204] on select "Choose an option... Pending Applied Excluded (Questions) Excluded (Expired) Exc…" at bounding box center [649, 204] width 120 height 23
click at [589, 193] on select "Choose an option... Pending Applied Excluded (Questions) Excluded (Expired) Exc…" at bounding box center [649, 204] width 120 height 23
select select ""pending""
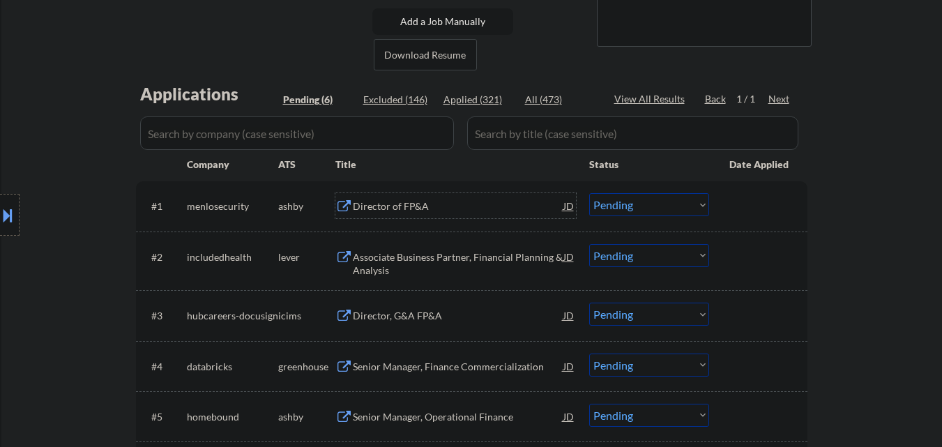
click at [432, 213] on div "Director of FP&A" at bounding box center [458, 205] width 211 height 25
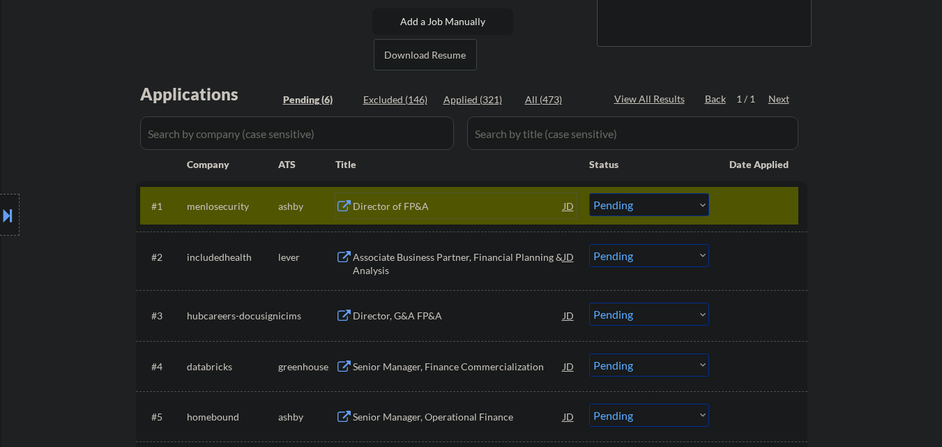
click at [754, 208] on div at bounding box center [759, 205] width 61 height 25
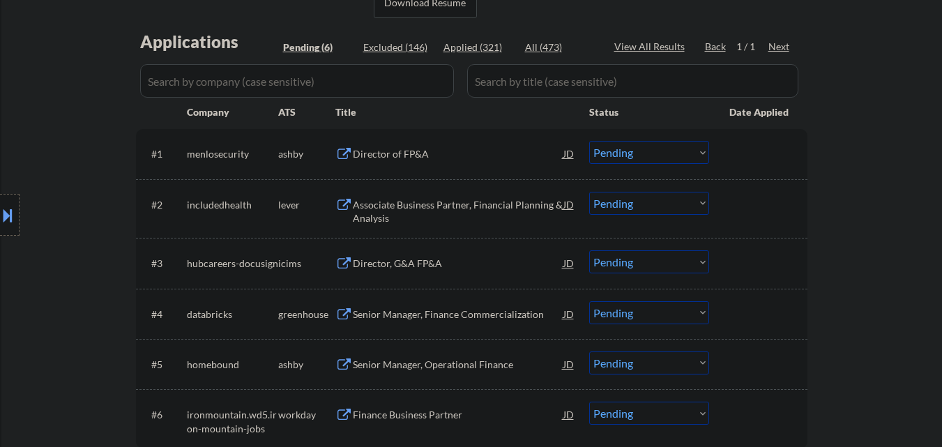
scroll to position [418, 0]
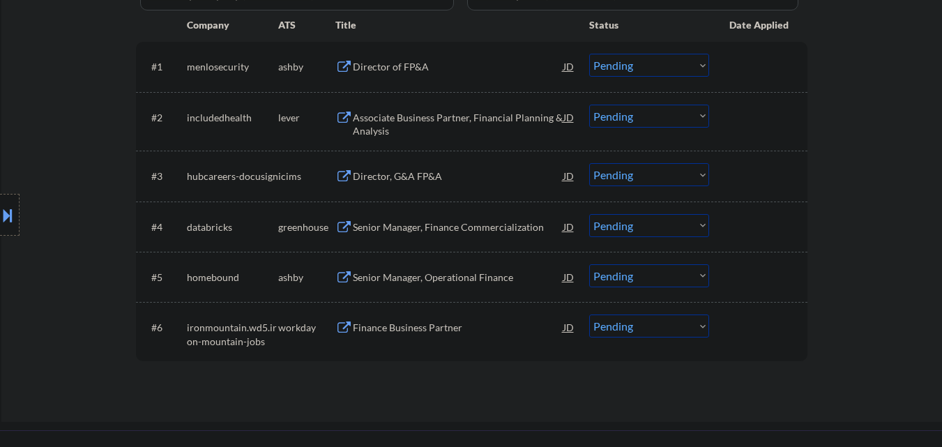
click at [436, 170] on div "Director, G&A FP&A" at bounding box center [458, 176] width 211 height 14
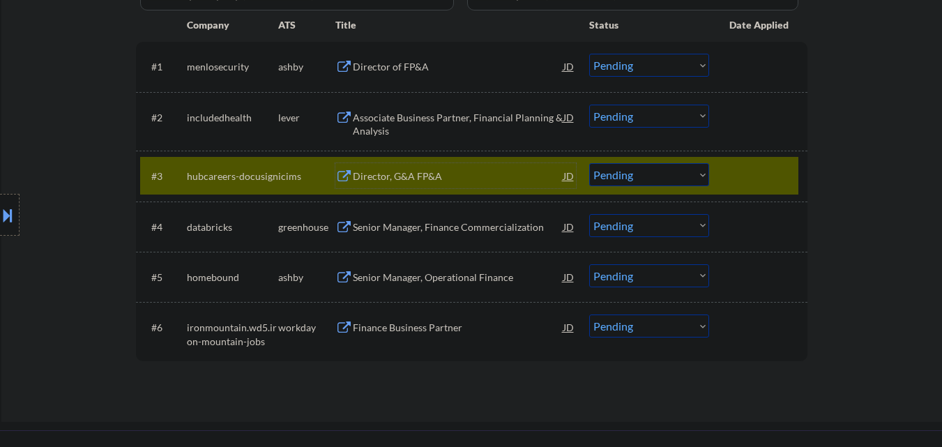
click at [668, 172] on select "Choose an option... Pending Applied Excluded (Questions) Excluded (Expired) Exc…" at bounding box center [649, 174] width 120 height 23
click at [589, 163] on select "Choose an option... Pending Applied Excluded (Questions) Excluded (Expired) Exc…" at bounding box center [649, 174] width 120 height 23
click at [744, 170] on div at bounding box center [759, 175] width 61 height 25
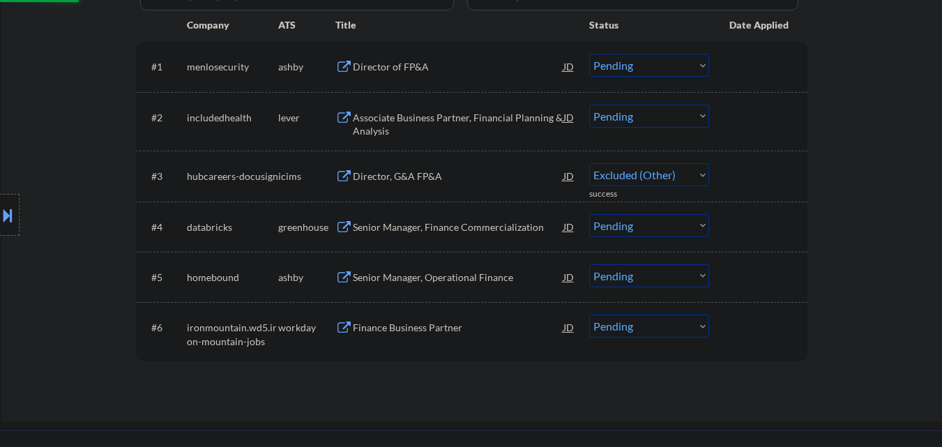
select select ""pending""
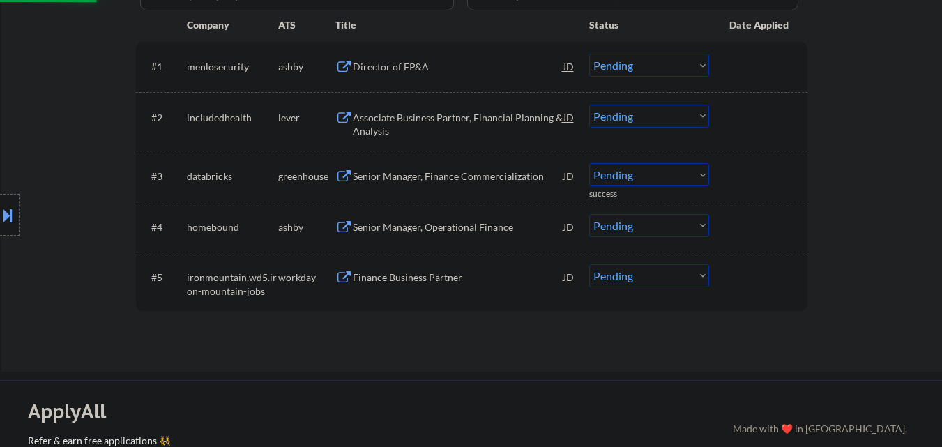
click at [448, 181] on div "Senior Manager, Finance Commercialization" at bounding box center [458, 176] width 211 height 14
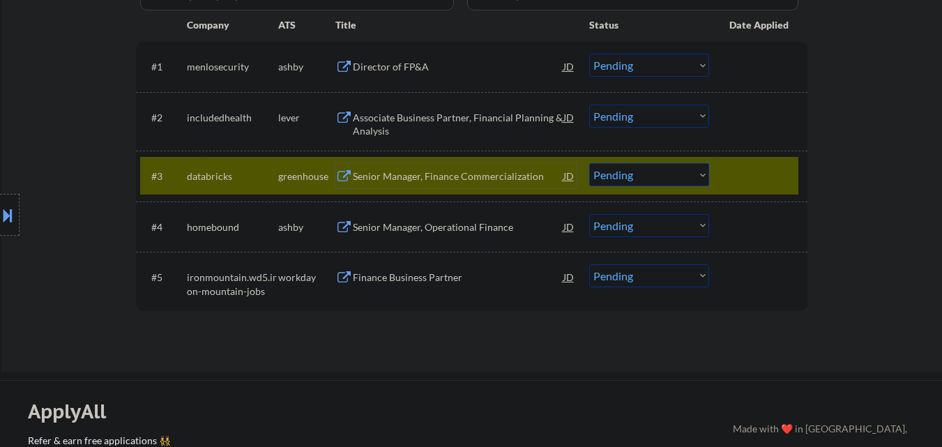
click at [436, 275] on div "Finance Business Partner" at bounding box center [458, 278] width 211 height 14
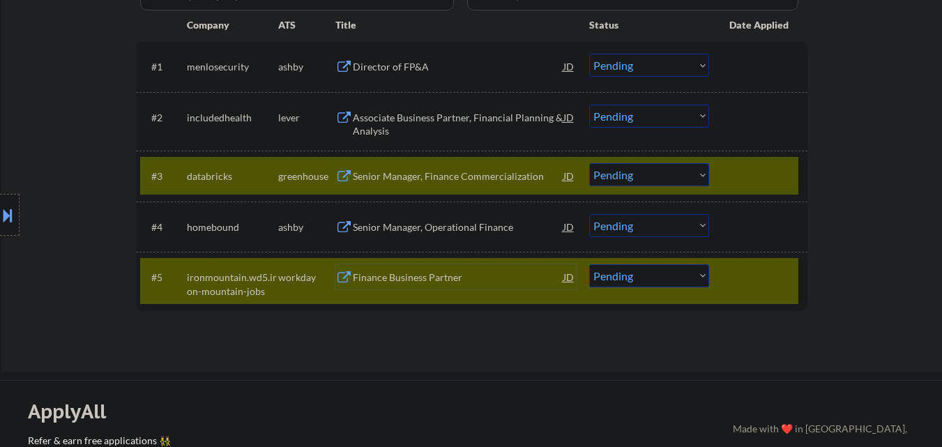
click at [418, 232] on div "Senior Manager, Operational Finance" at bounding box center [458, 227] width 211 height 14
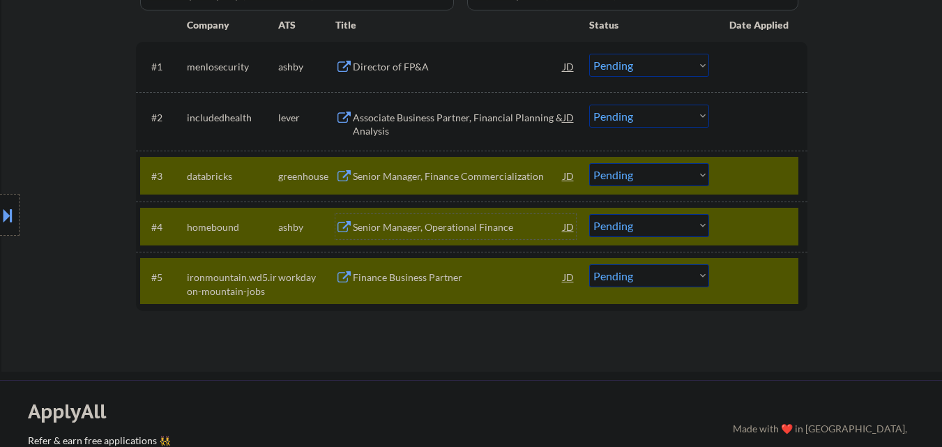
click at [690, 231] on select "Choose an option... Pending Applied Excluded (Questions) Excluded (Expired) Exc…" at bounding box center [649, 225] width 120 height 23
click at [589, 214] on select "Choose an option... Pending Applied Excluded (Questions) Excluded (Expired) Exc…" at bounding box center [649, 225] width 120 height 23
select select ""pending""
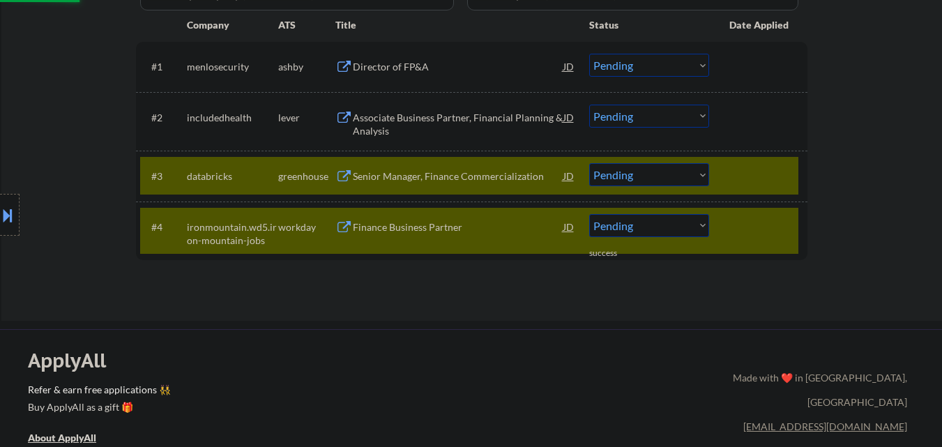
click at [772, 233] on div at bounding box center [759, 226] width 61 height 25
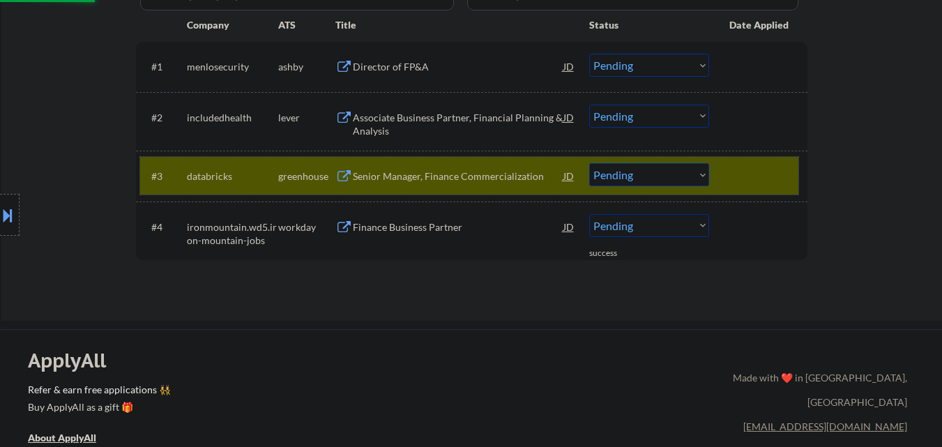
click at [754, 171] on div at bounding box center [759, 175] width 61 height 25
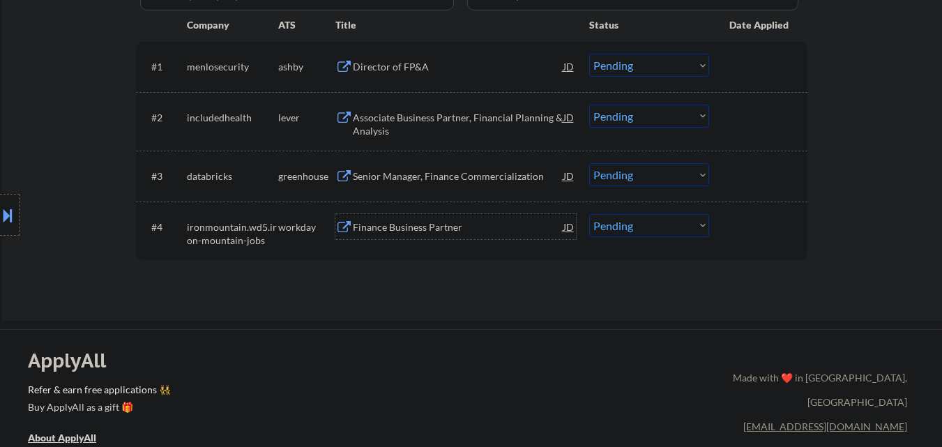
click at [427, 231] on div "Finance Business Partner" at bounding box center [458, 227] width 211 height 14
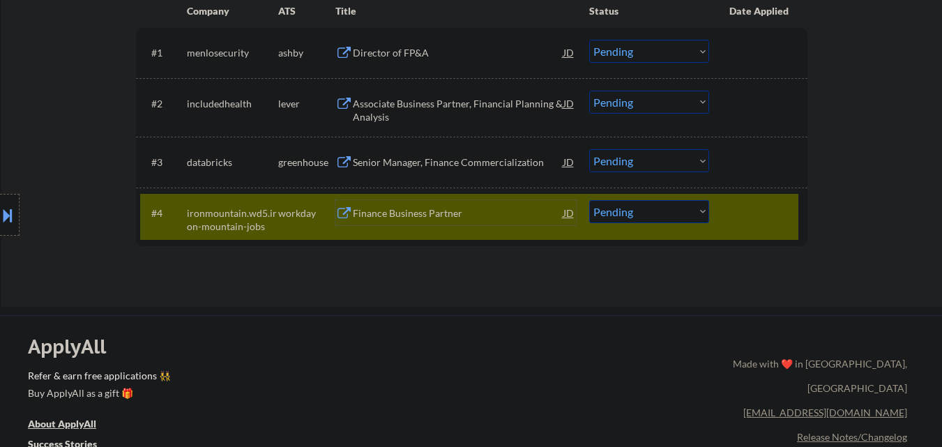
scroll to position [349, 0]
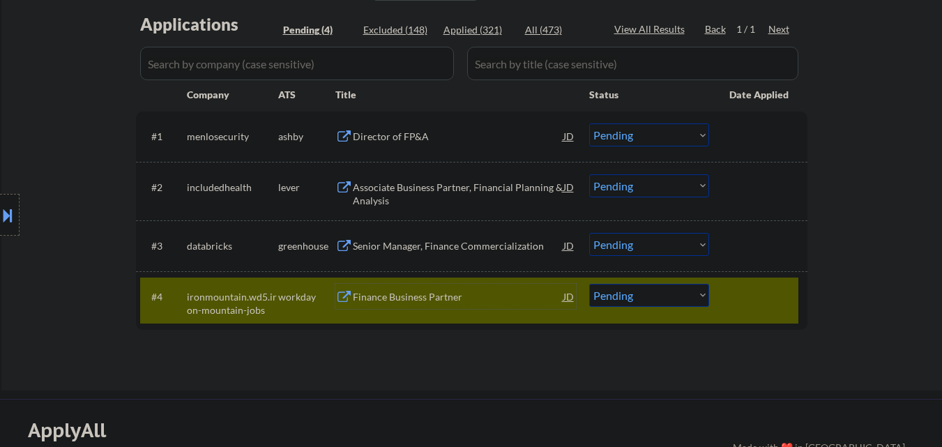
click at [747, 289] on div at bounding box center [759, 296] width 61 height 25
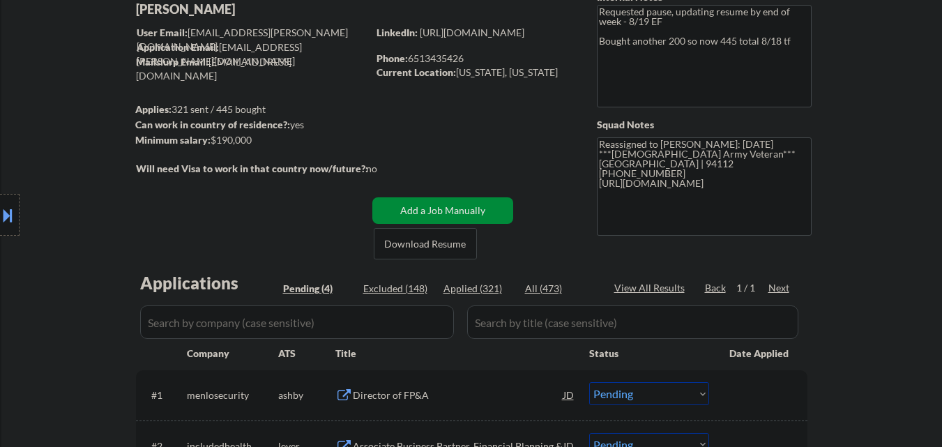
scroll to position [279, 0]
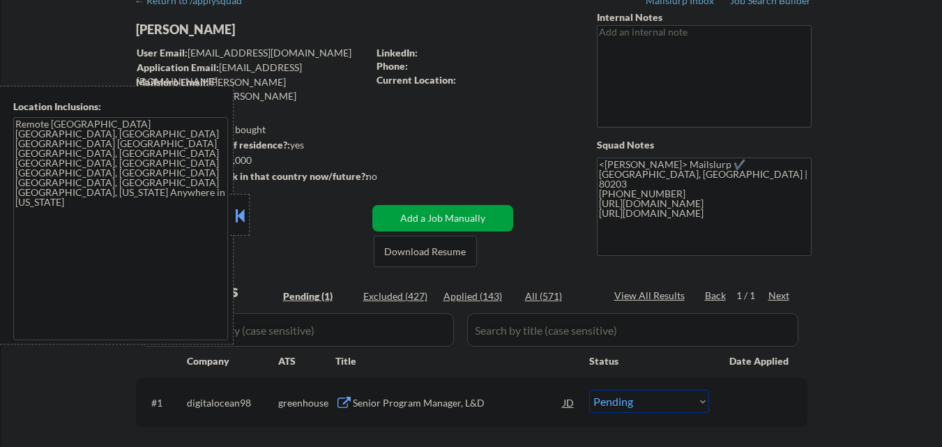
click at [239, 220] on button at bounding box center [239, 215] width 15 height 21
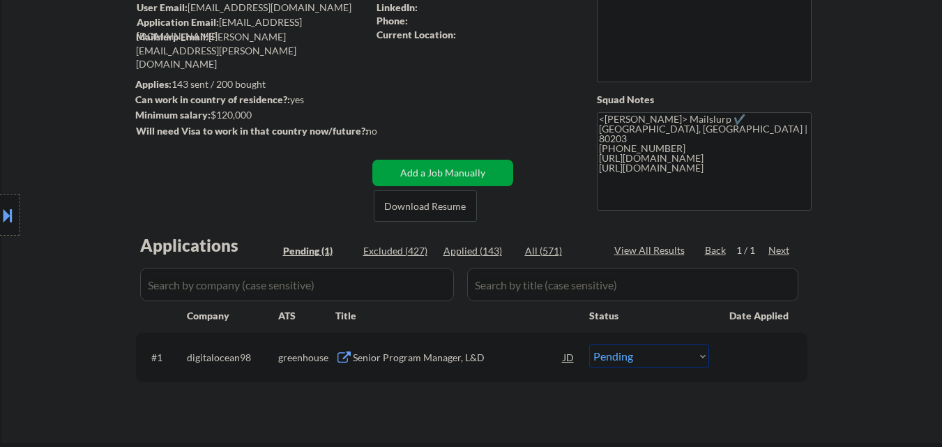
scroll to position [139, 0]
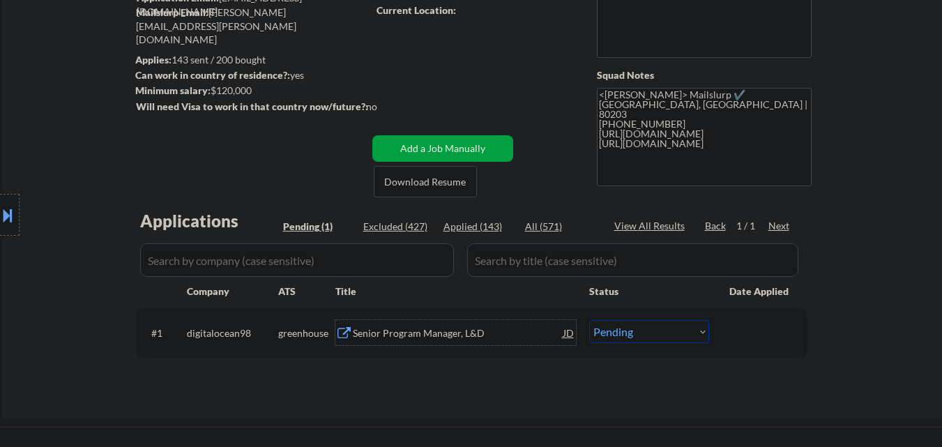
click at [383, 332] on div "Senior Program Manager, L&D" at bounding box center [458, 333] width 211 height 14
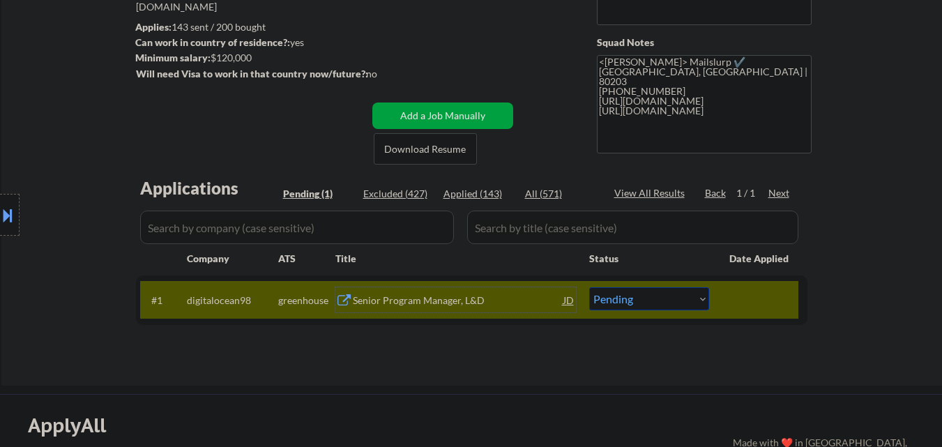
scroll to position [279, 0]
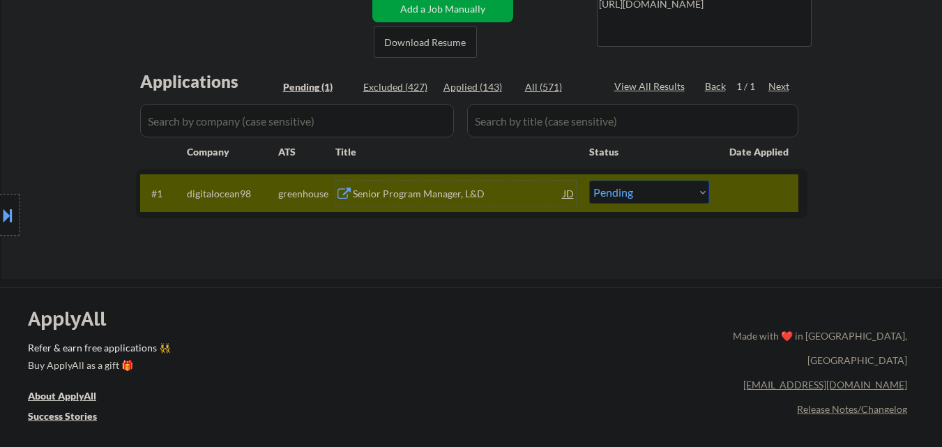
click at [664, 192] on select "Choose an option... Pending Applied Excluded (Questions) Excluded (Expired) Exc…" at bounding box center [649, 192] width 120 height 23
select select ""excluded__salary_""
click at [589, 181] on select "Choose an option... Pending Applied Excluded (Questions) Excluded (Expired) Exc…" at bounding box center [649, 192] width 120 height 23
